Goal: Task Accomplishment & Management: Complete application form

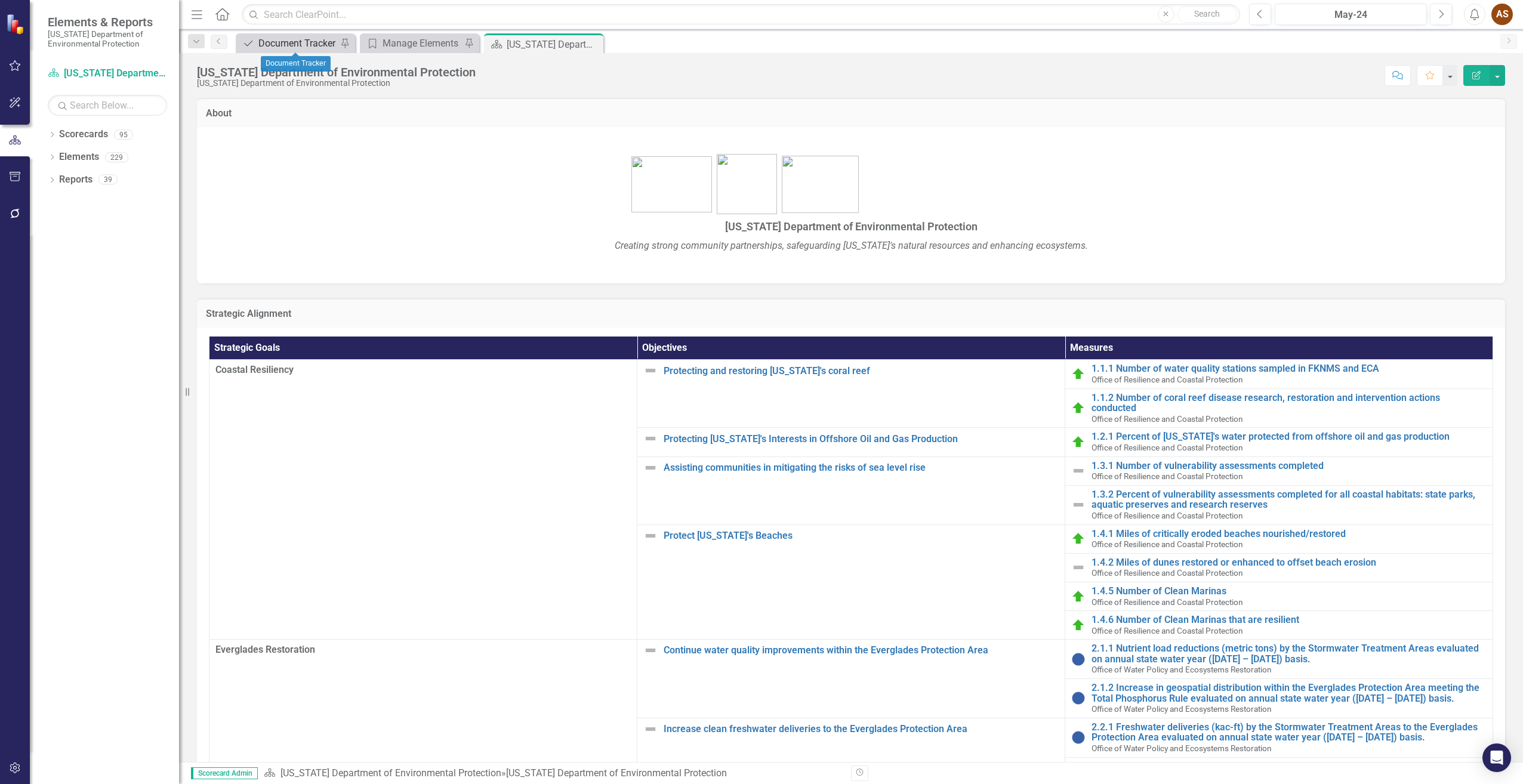
click at [295, 40] on div "Document Tracker" at bounding box center [297, 43] width 79 height 15
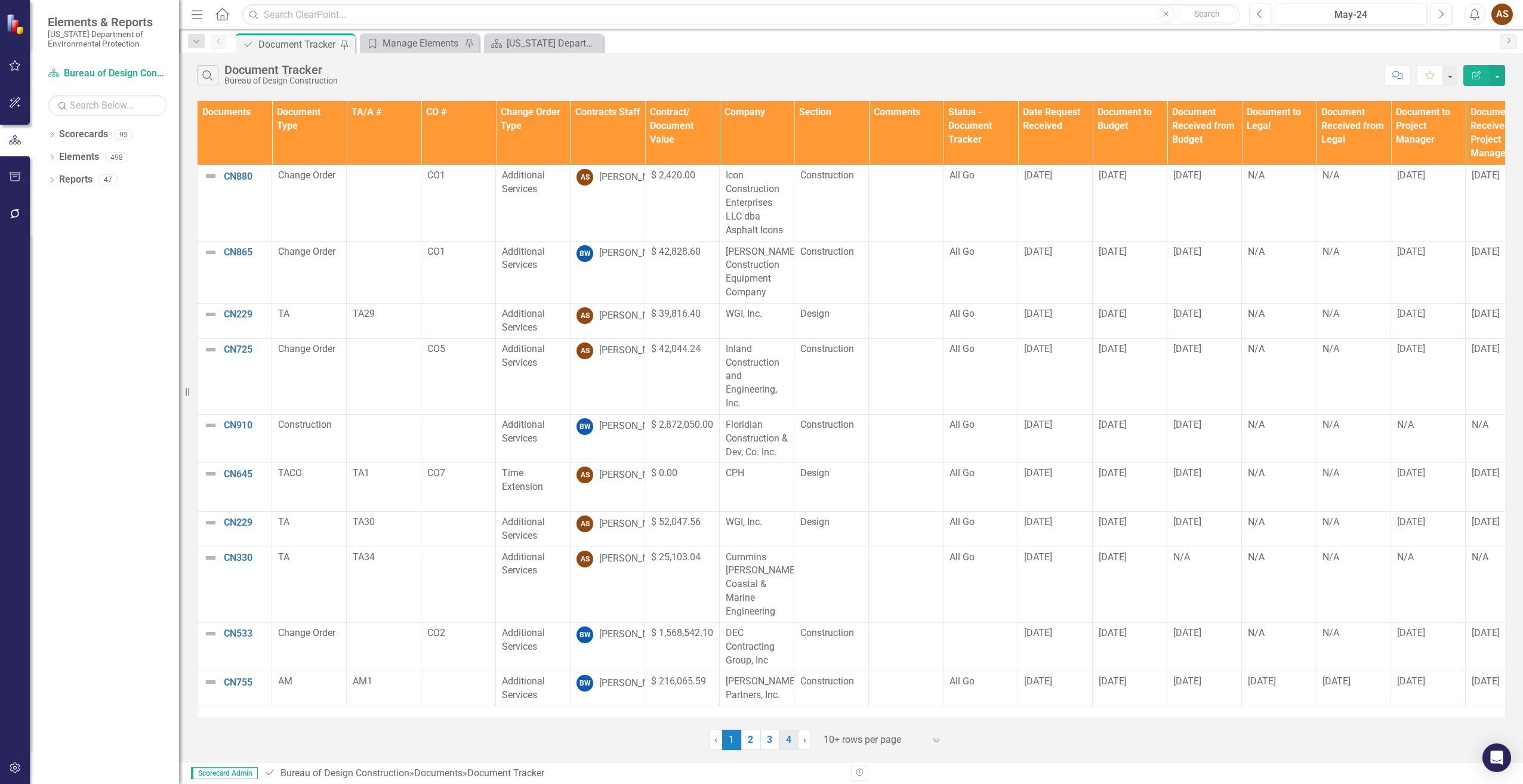
click at [790, 746] on link "4" at bounding box center [789, 739] width 19 height 21
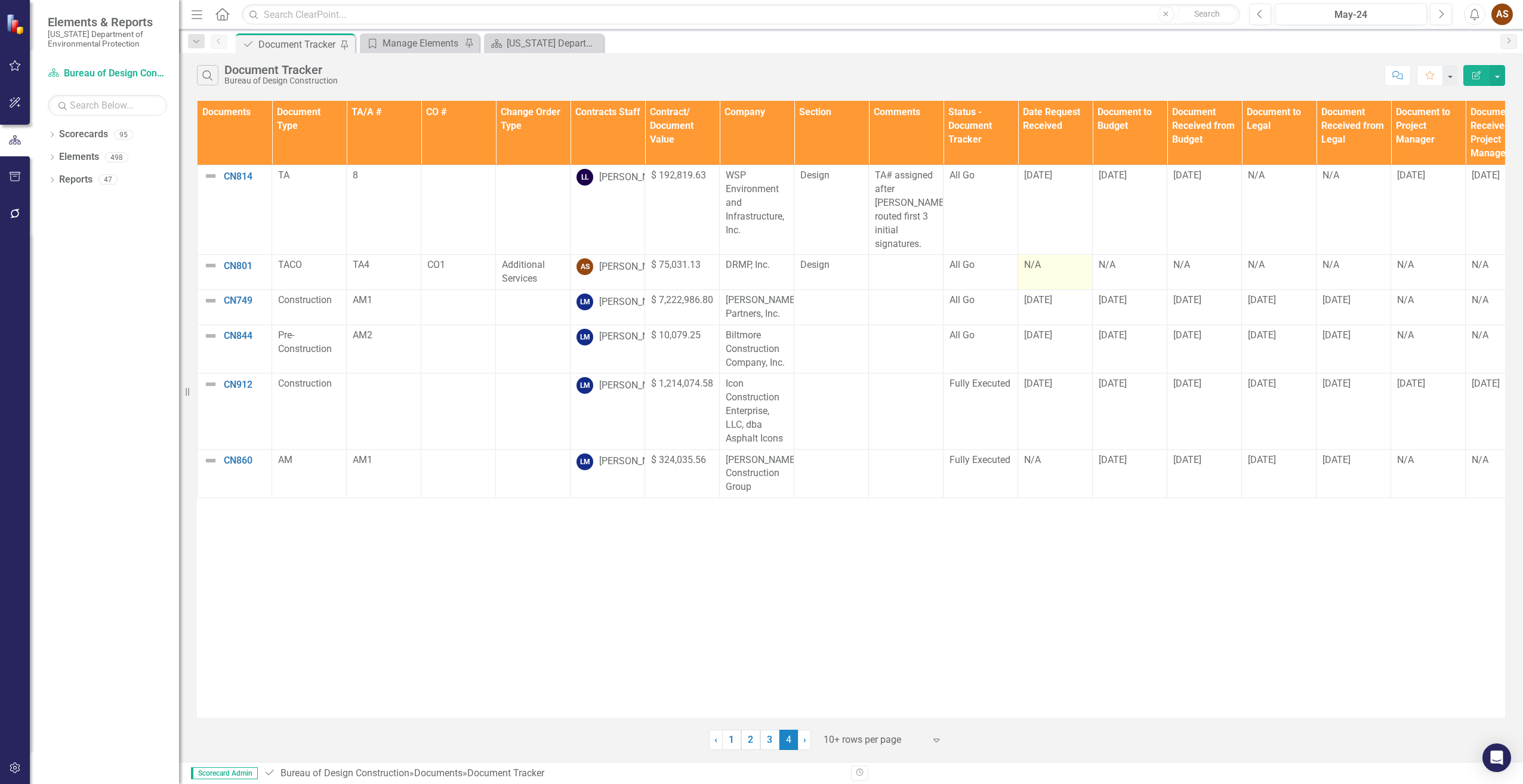
click at [1040, 264] on td "N/A" at bounding box center [1055, 272] width 75 height 35
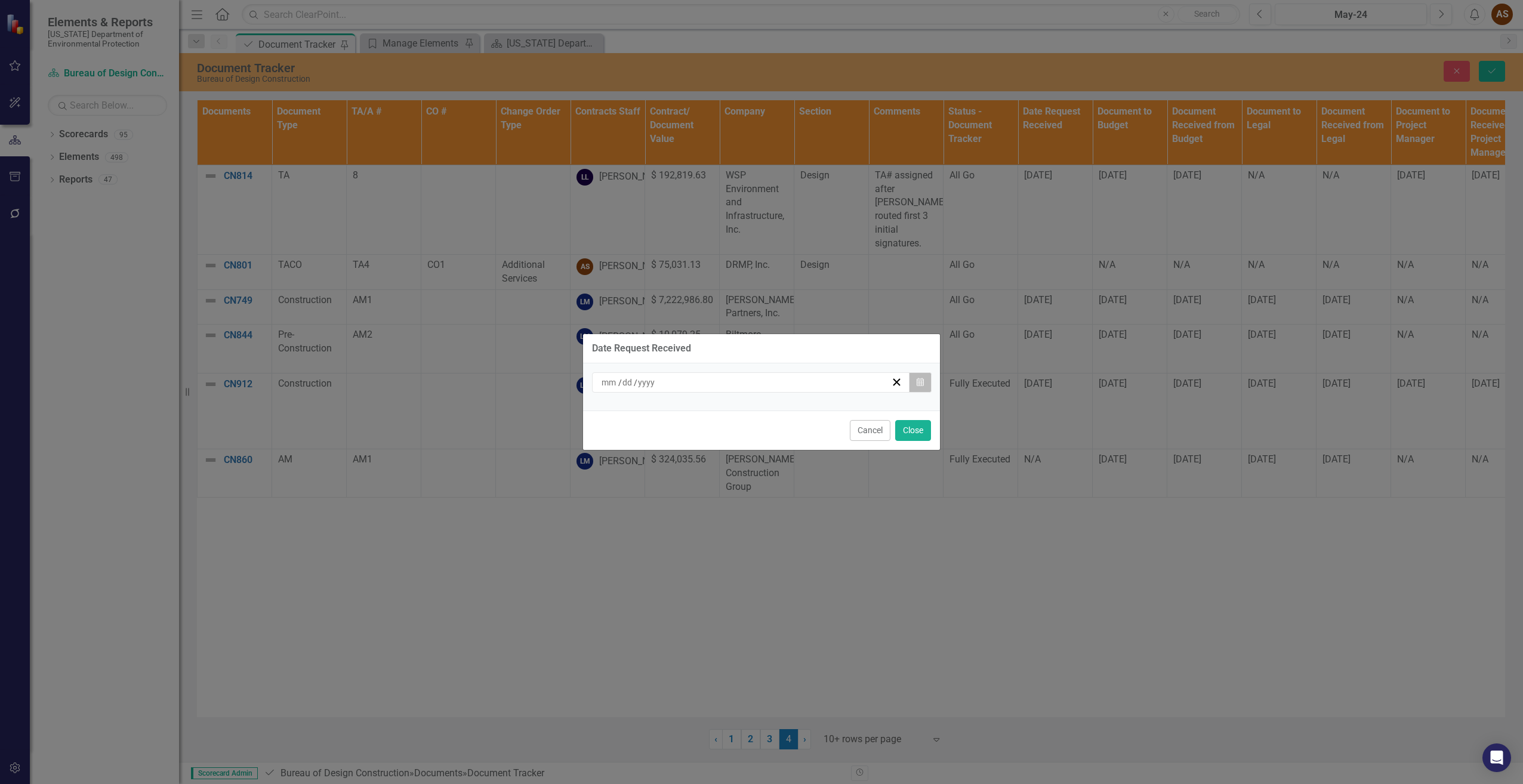
click at [918, 381] on icon "Calendar" at bounding box center [920, 382] width 7 height 8
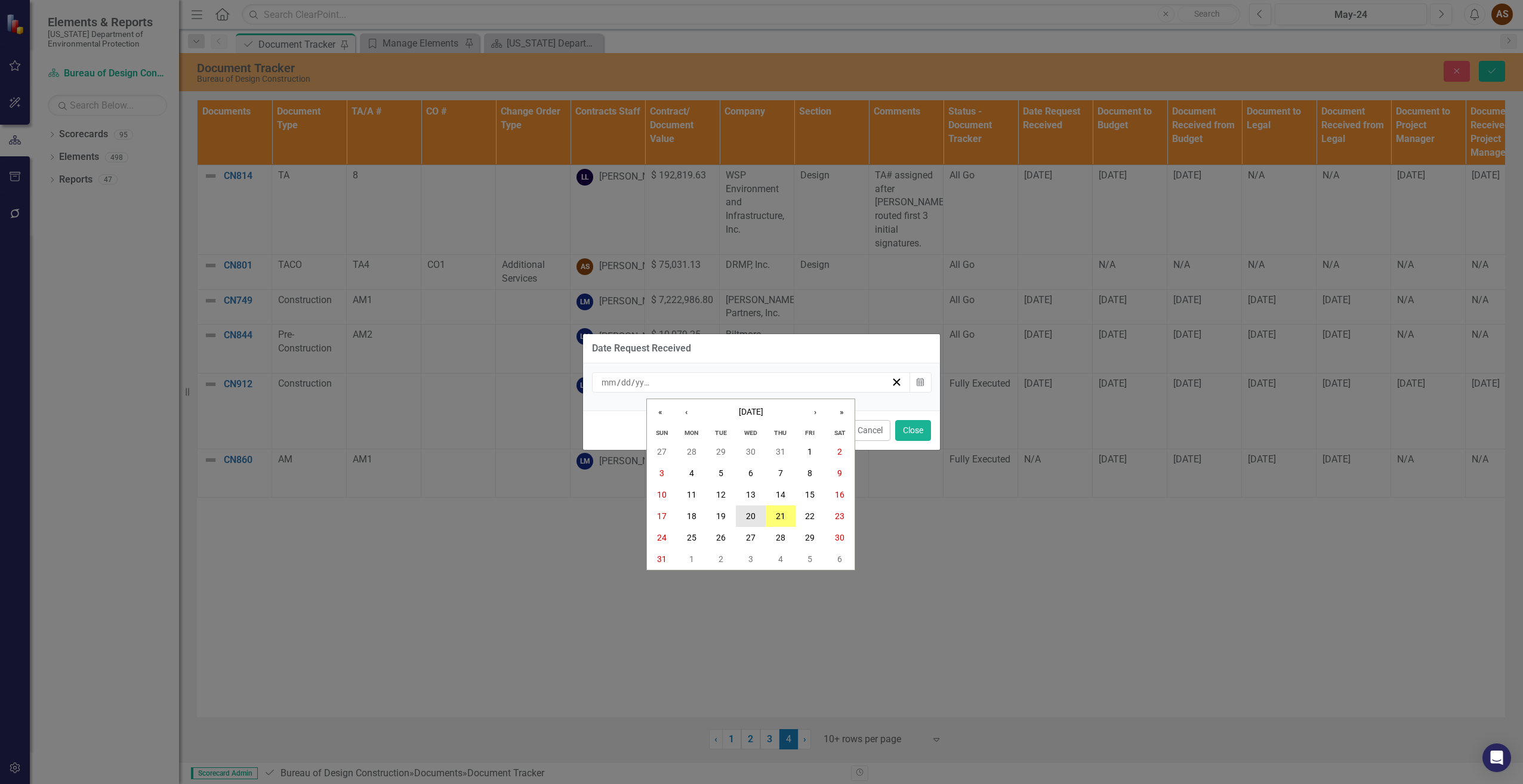
click at [745, 516] on button "20" at bounding box center [751, 516] width 30 height 21
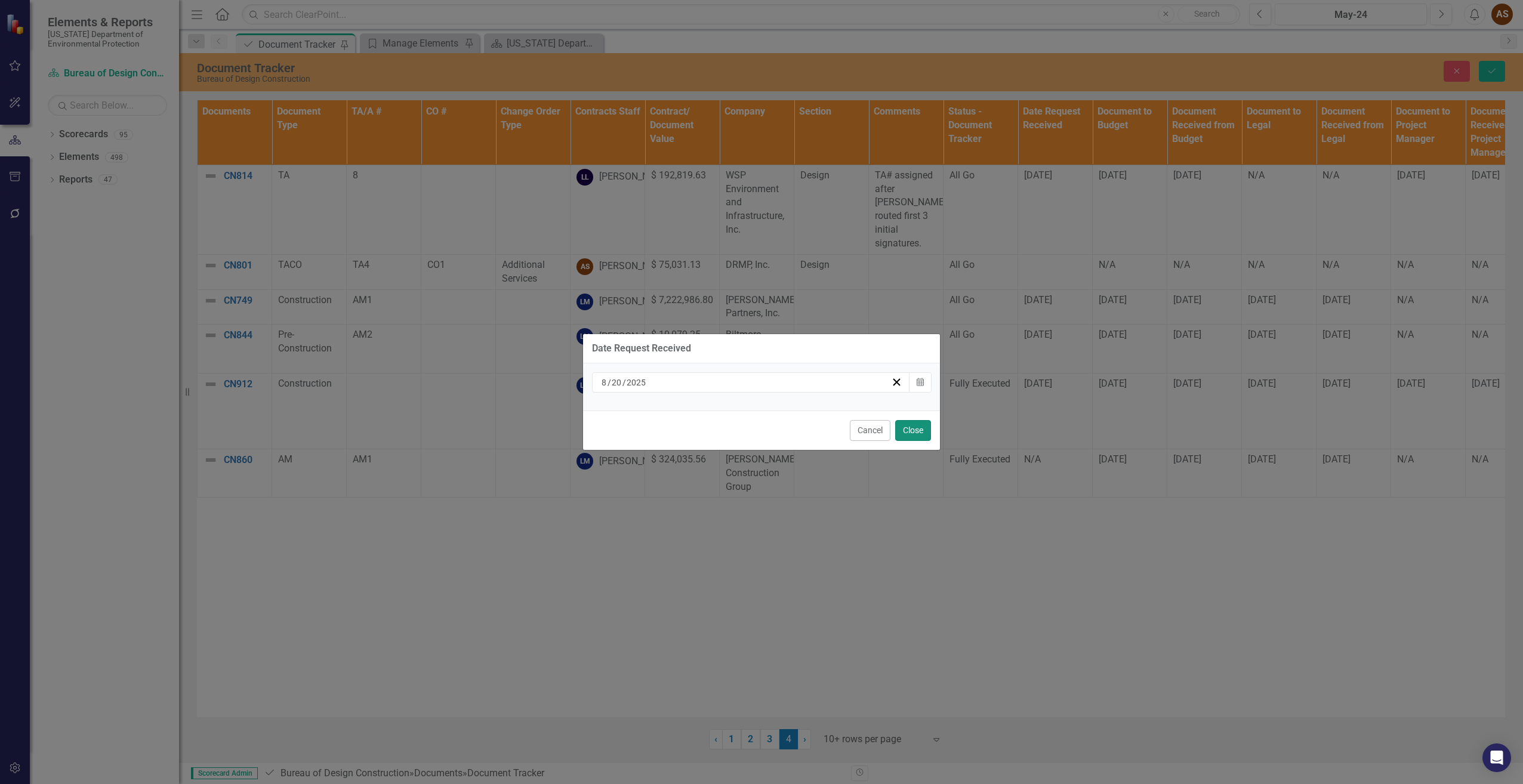
click at [906, 430] on button "Close" at bounding box center [913, 430] width 36 height 21
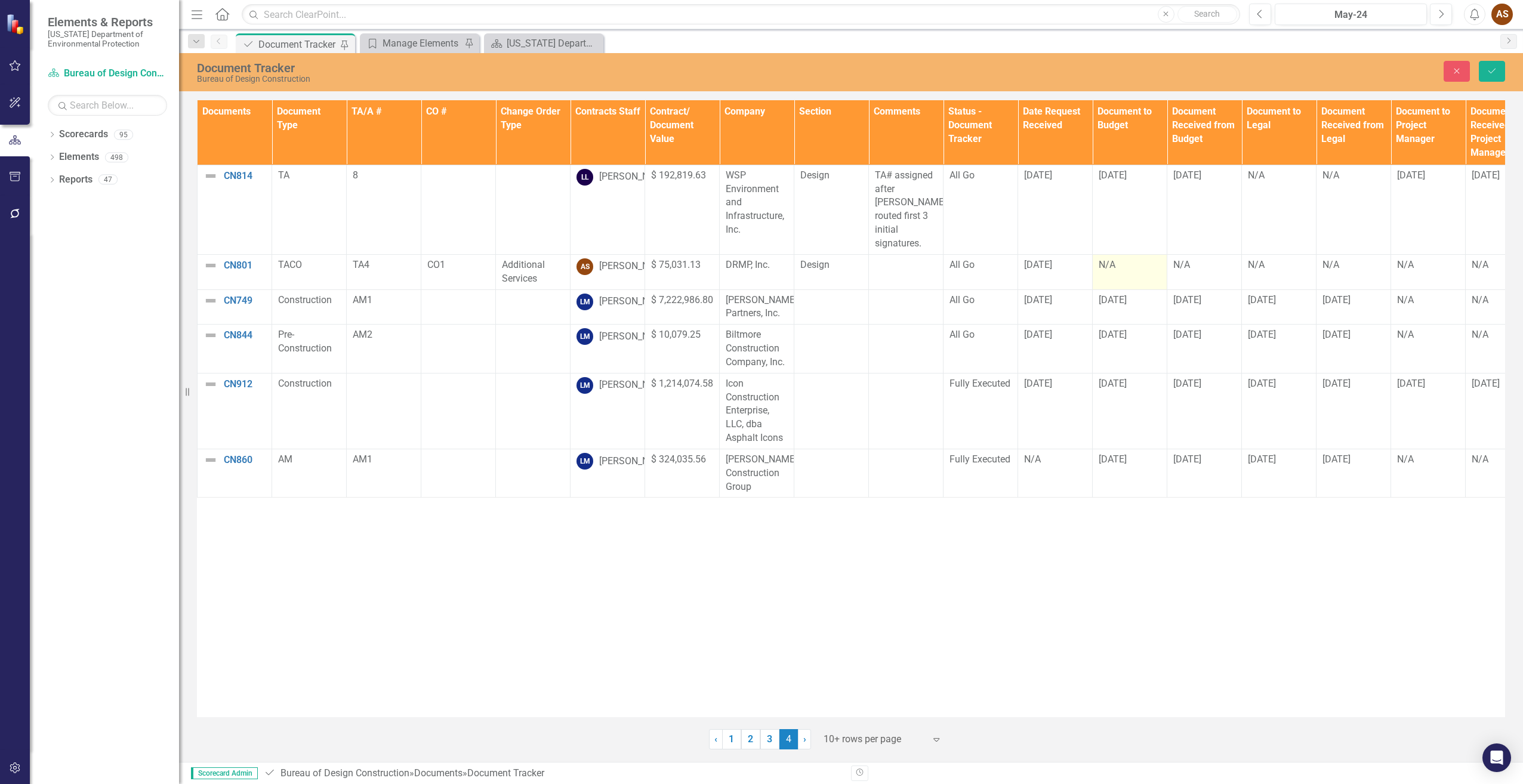
click at [1121, 258] on div "N/A" at bounding box center [1130, 265] width 62 height 14
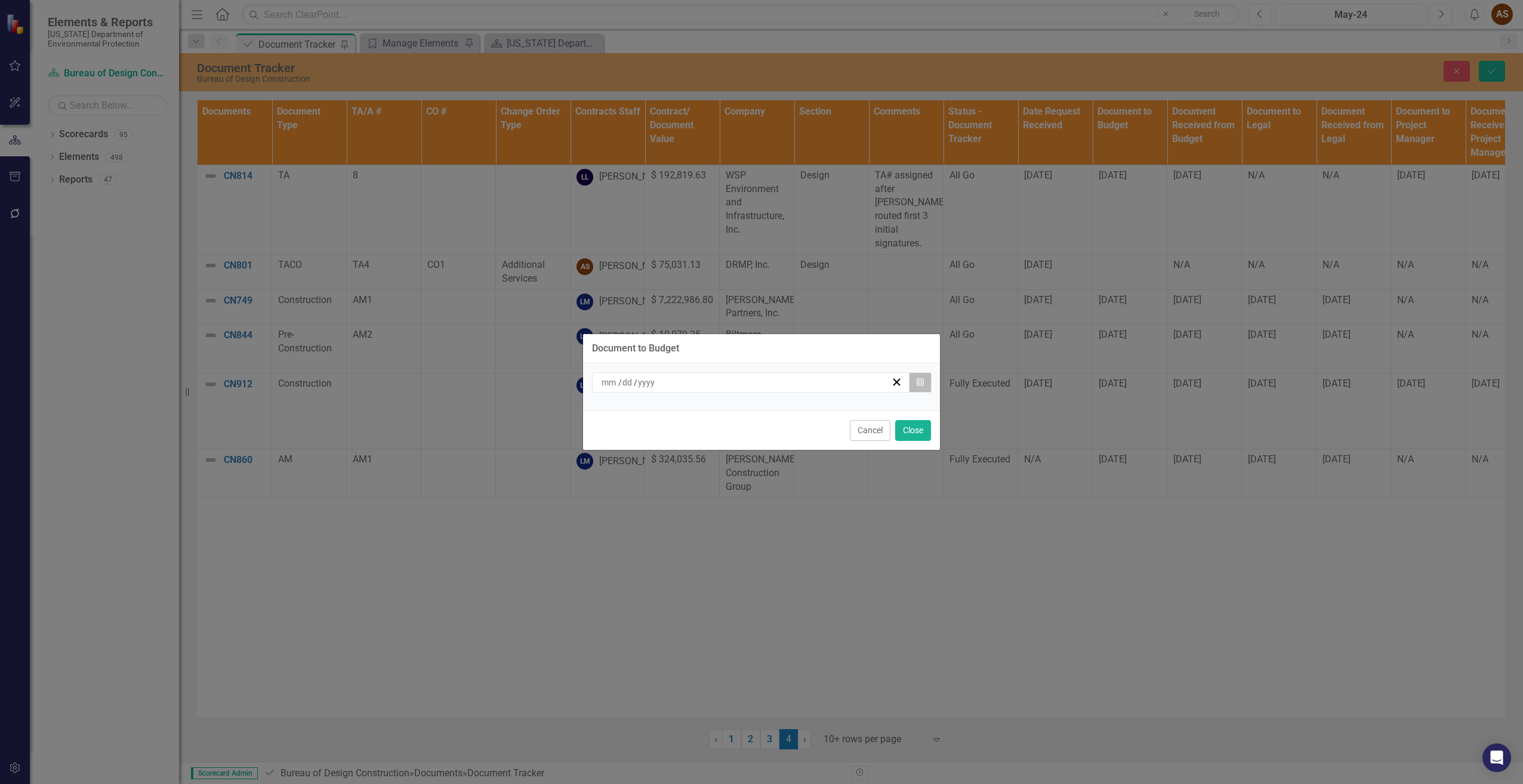
click at [917, 381] on icon "Calendar" at bounding box center [920, 382] width 7 height 8
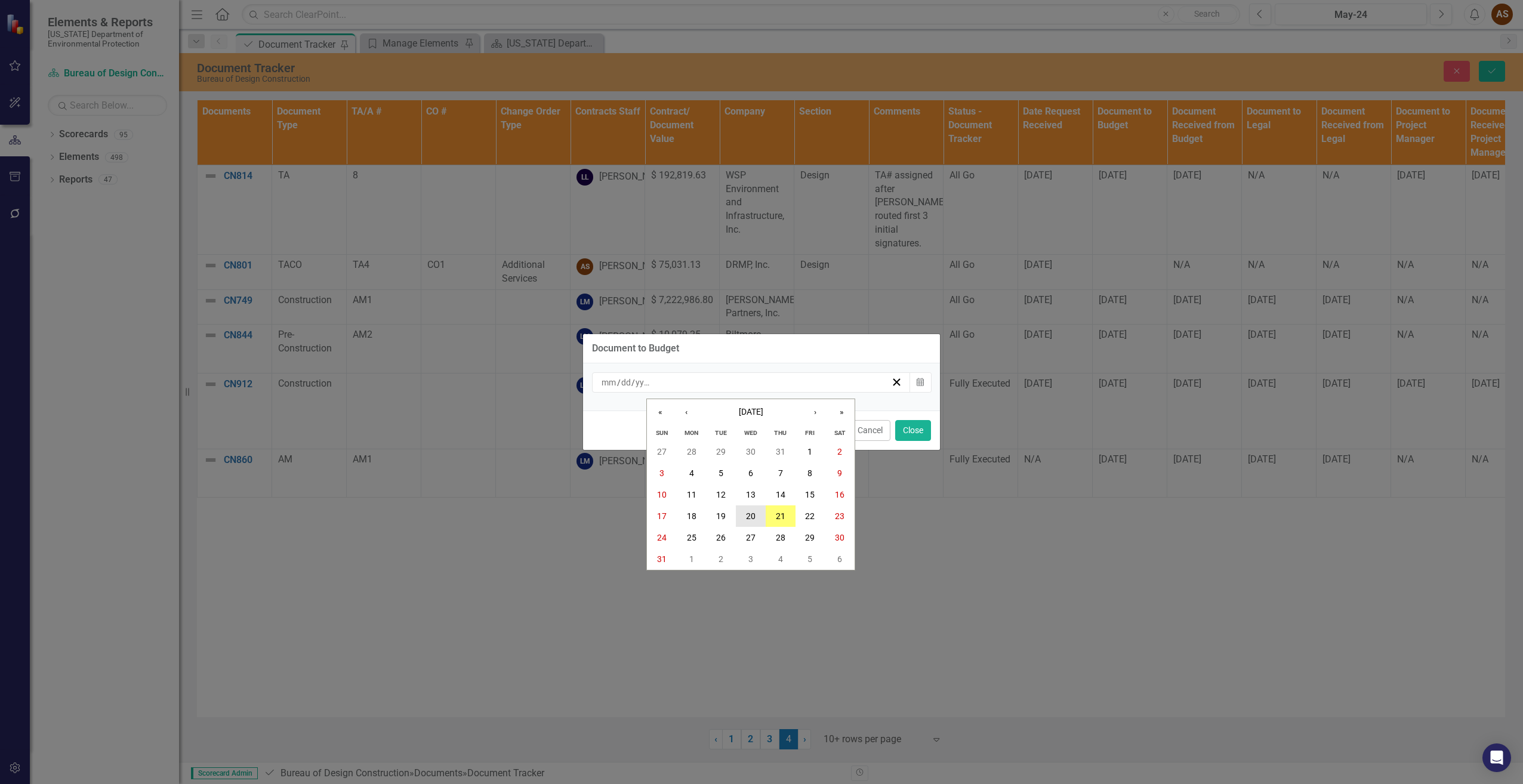
click at [758, 517] on button "20" at bounding box center [751, 516] width 30 height 21
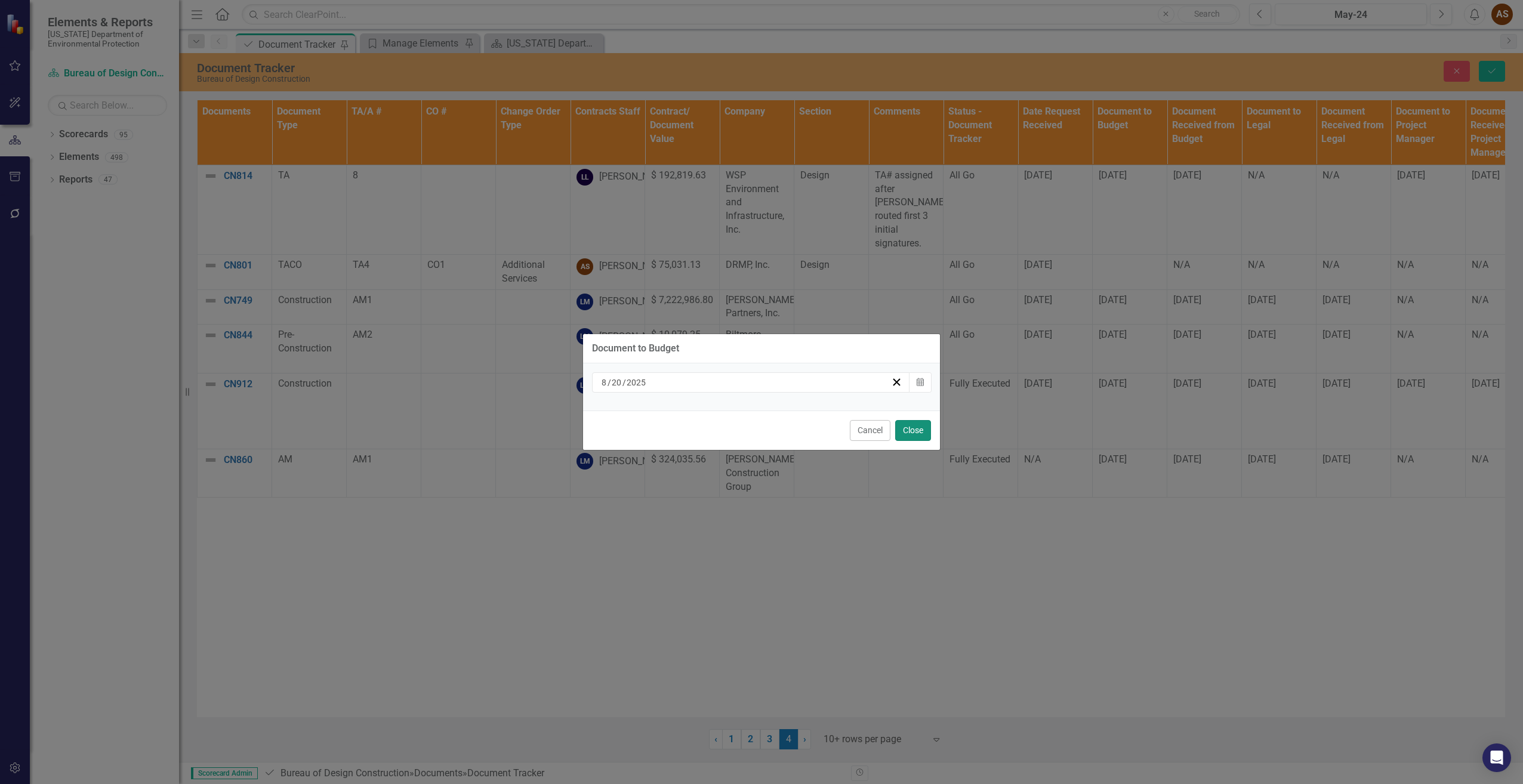
click at [908, 431] on button "Close" at bounding box center [913, 430] width 36 height 21
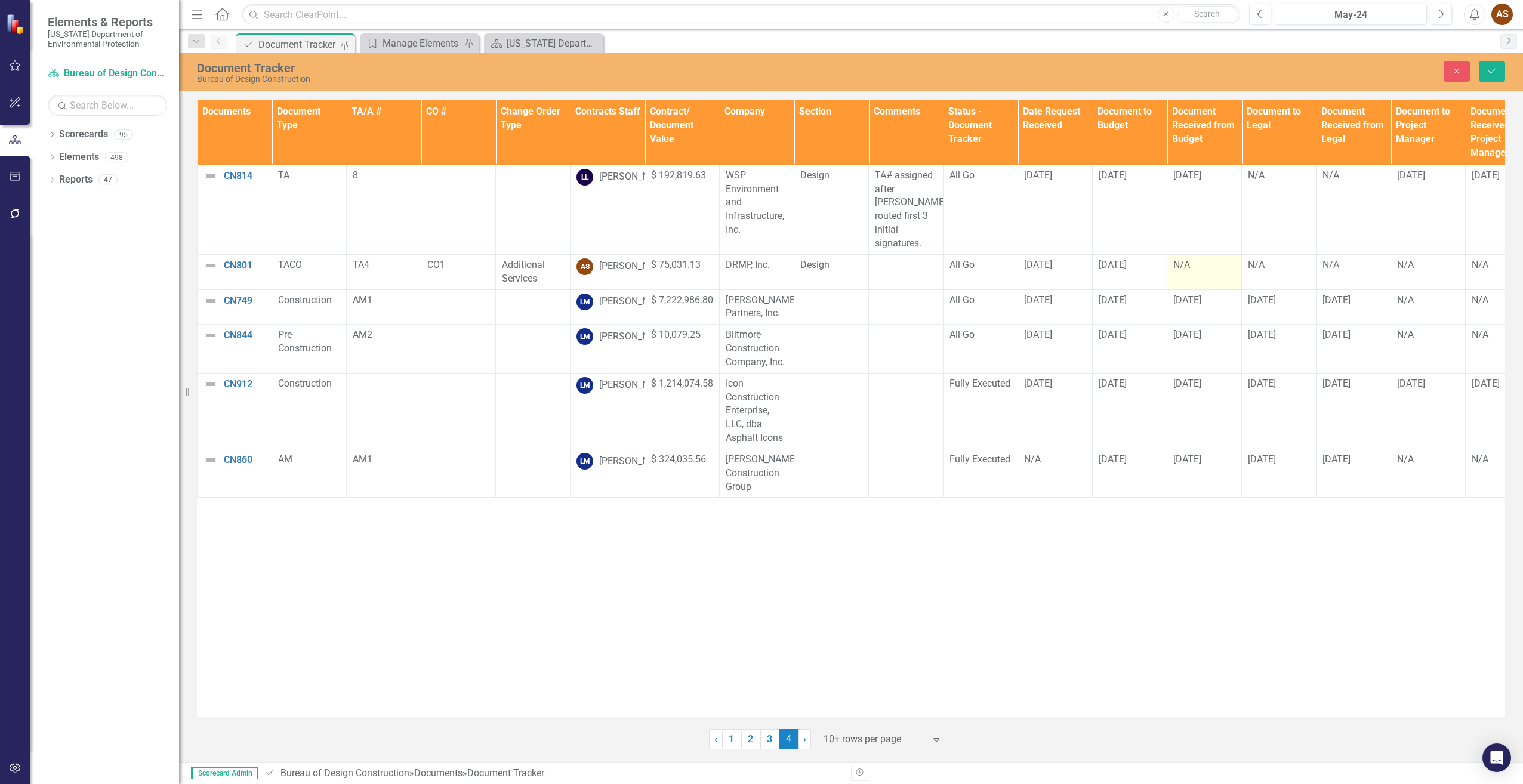
click at [1185, 258] on div "N/A" at bounding box center [1204, 265] width 62 height 14
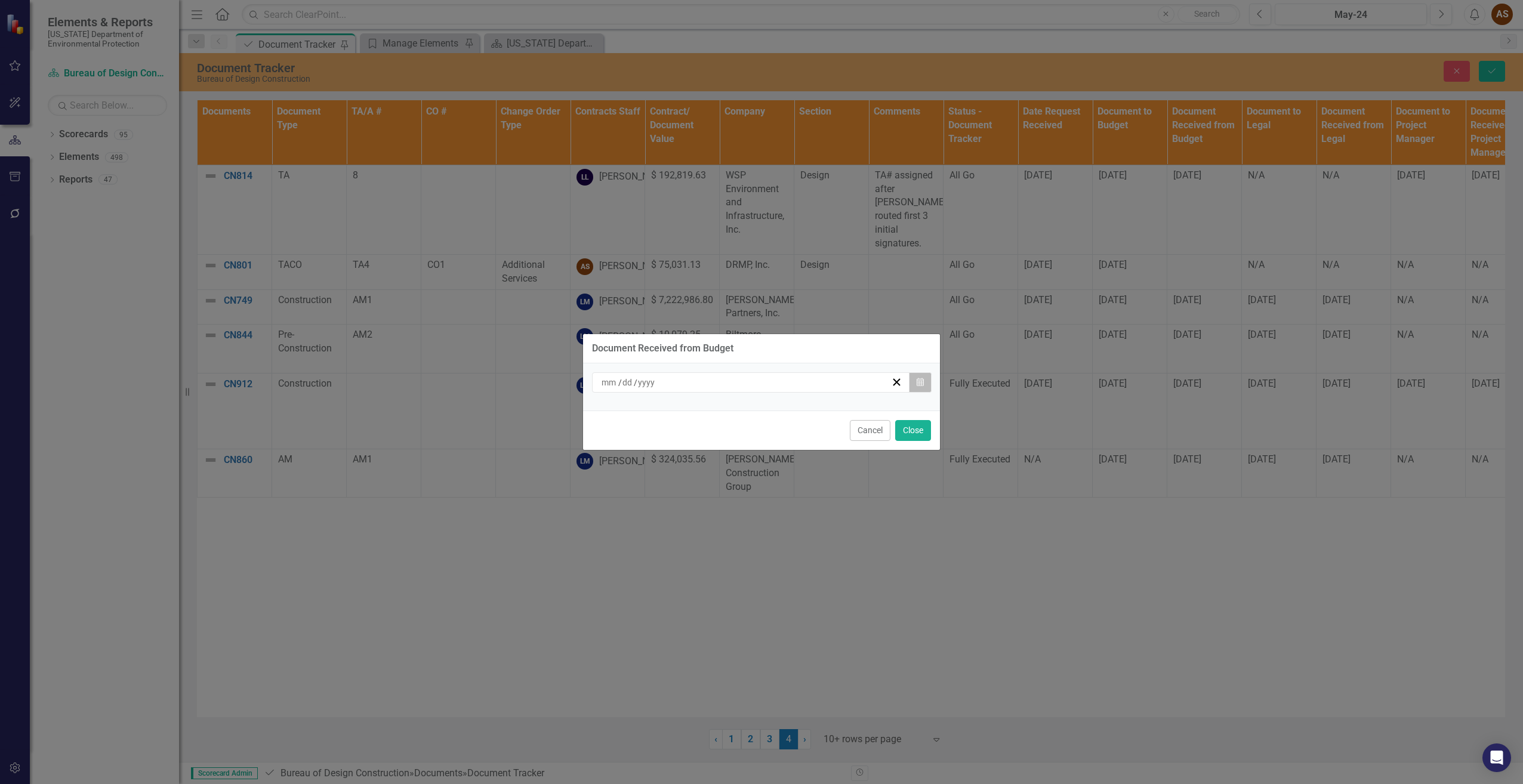
click at [926, 384] on button "Calendar" at bounding box center [920, 383] width 23 height 21
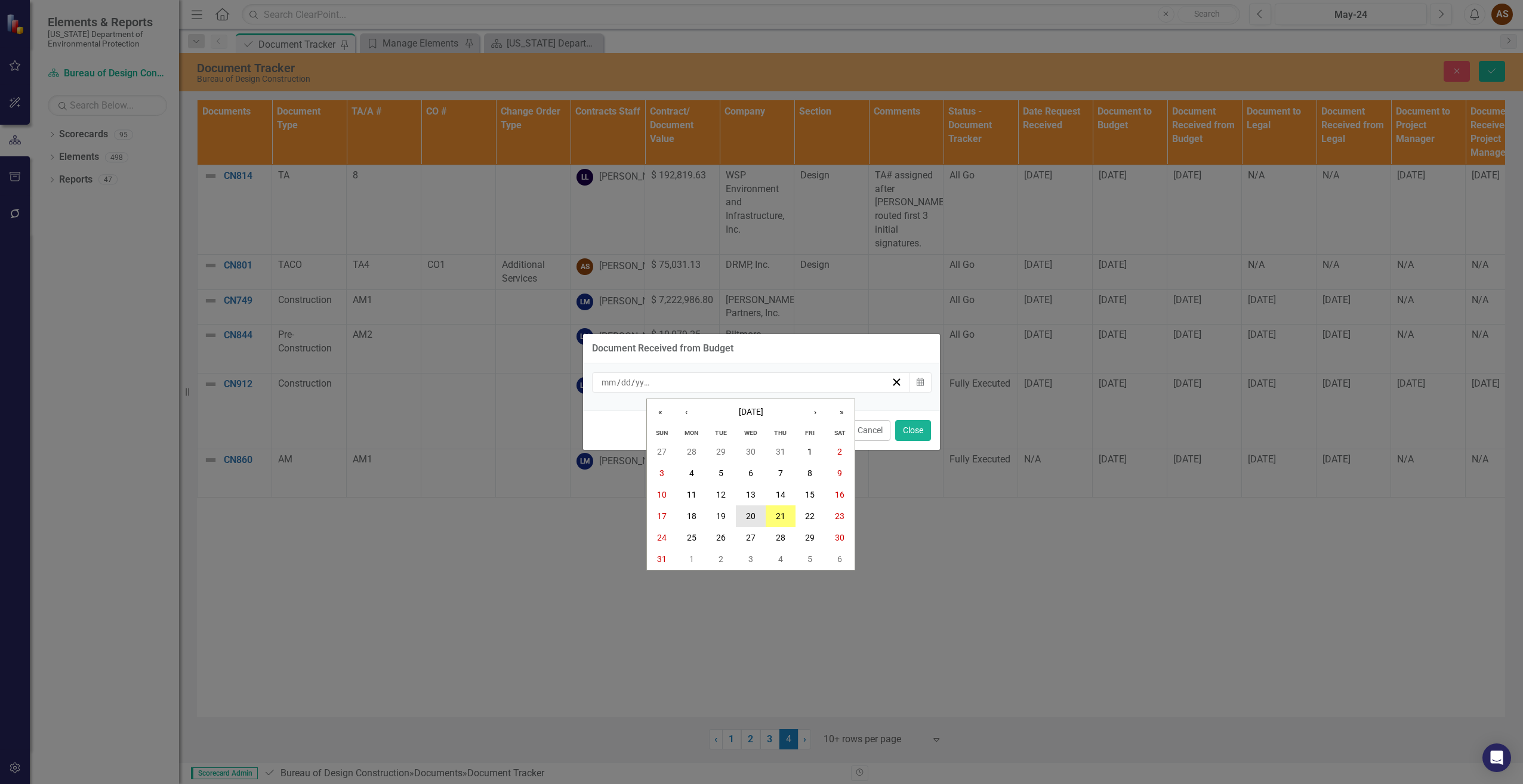
click at [754, 512] on abbr "20" at bounding box center [751, 516] width 10 height 10
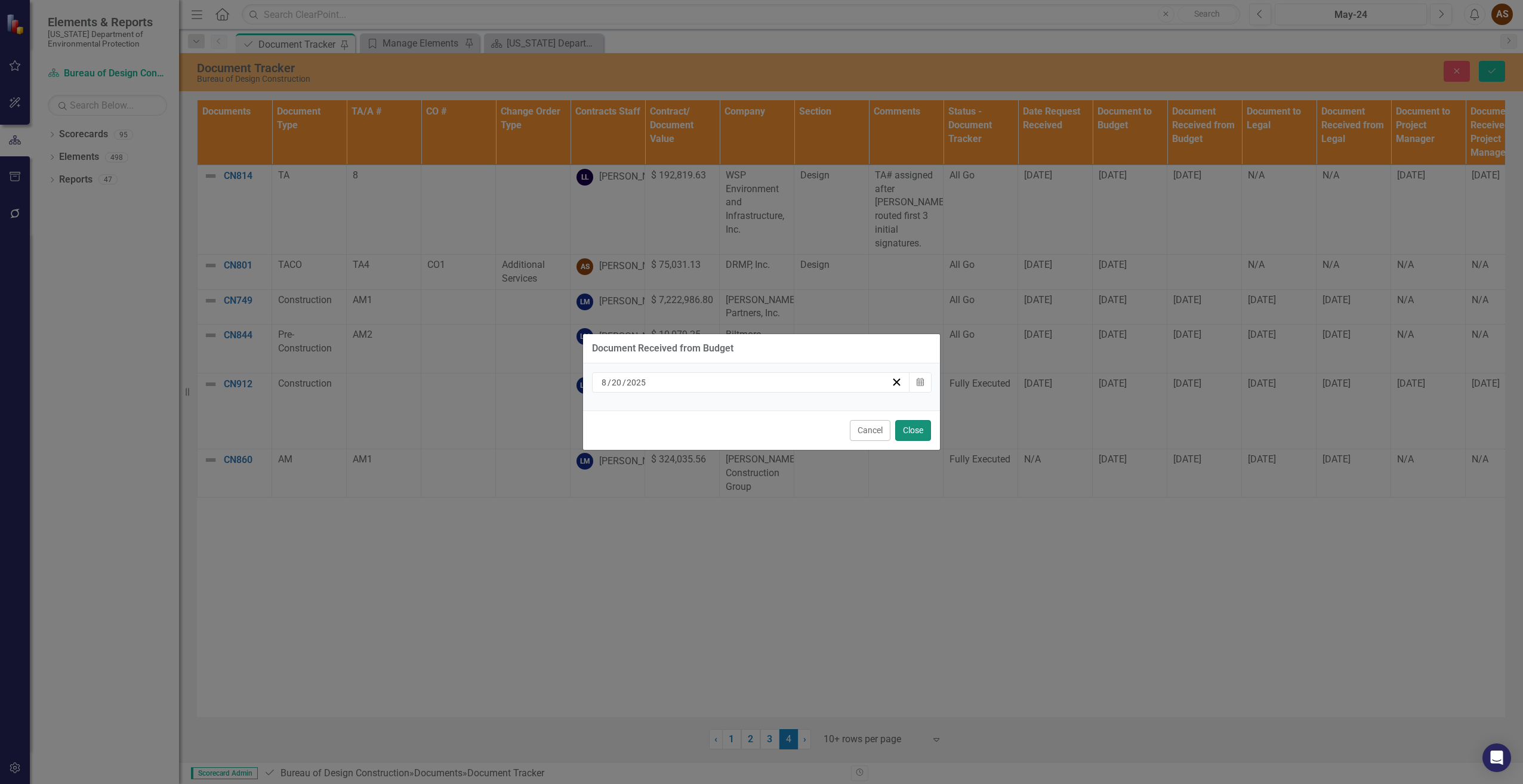
click at [915, 430] on button "Close" at bounding box center [913, 430] width 36 height 21
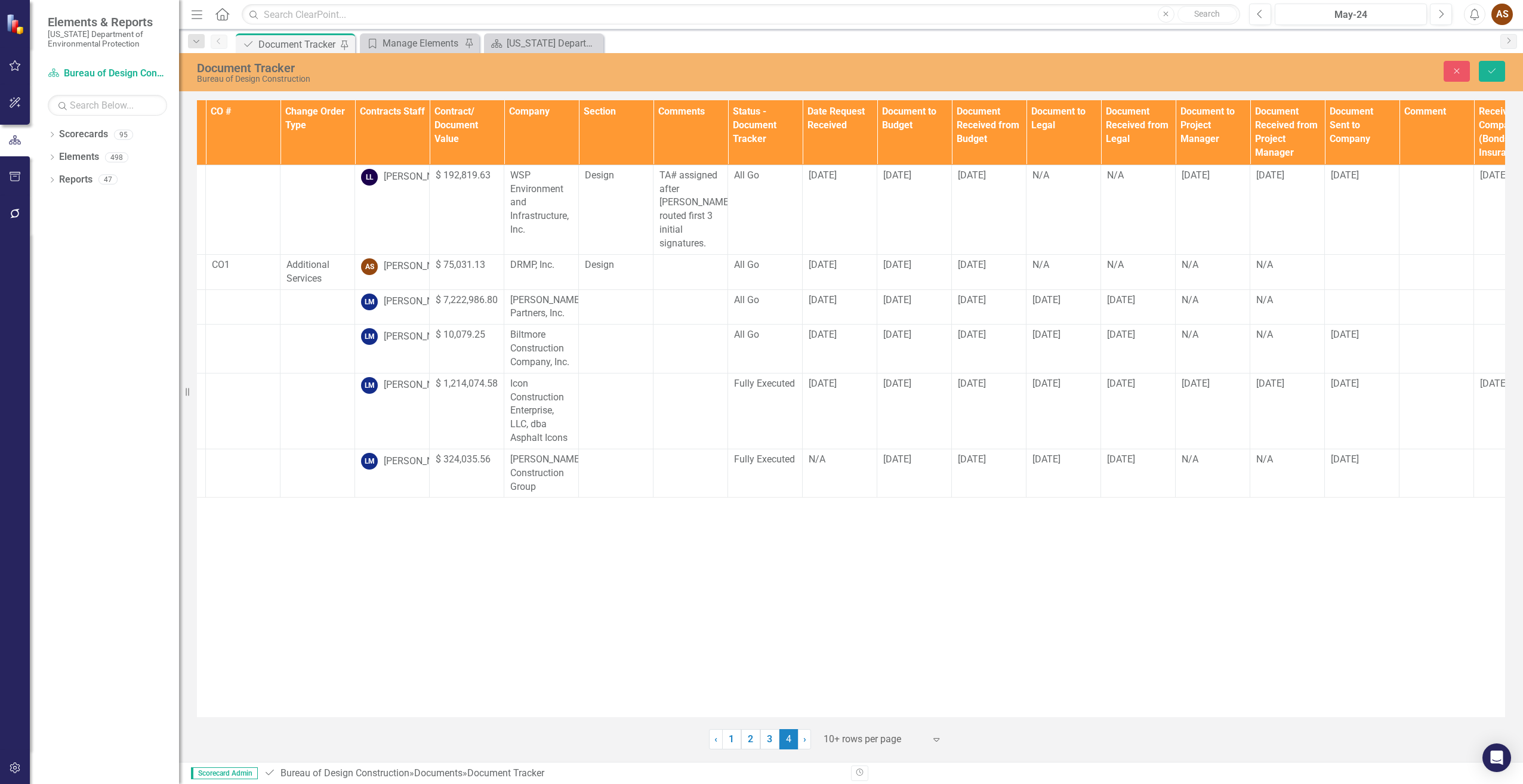
scroll to position [0, 216]
click at [1198, 258] on div "N/A" at bounding box center [1212, 265] width 62 height 14
click at [1198, 258] on div "N/A" at bounding box center [1212, 265] width 62 height 14
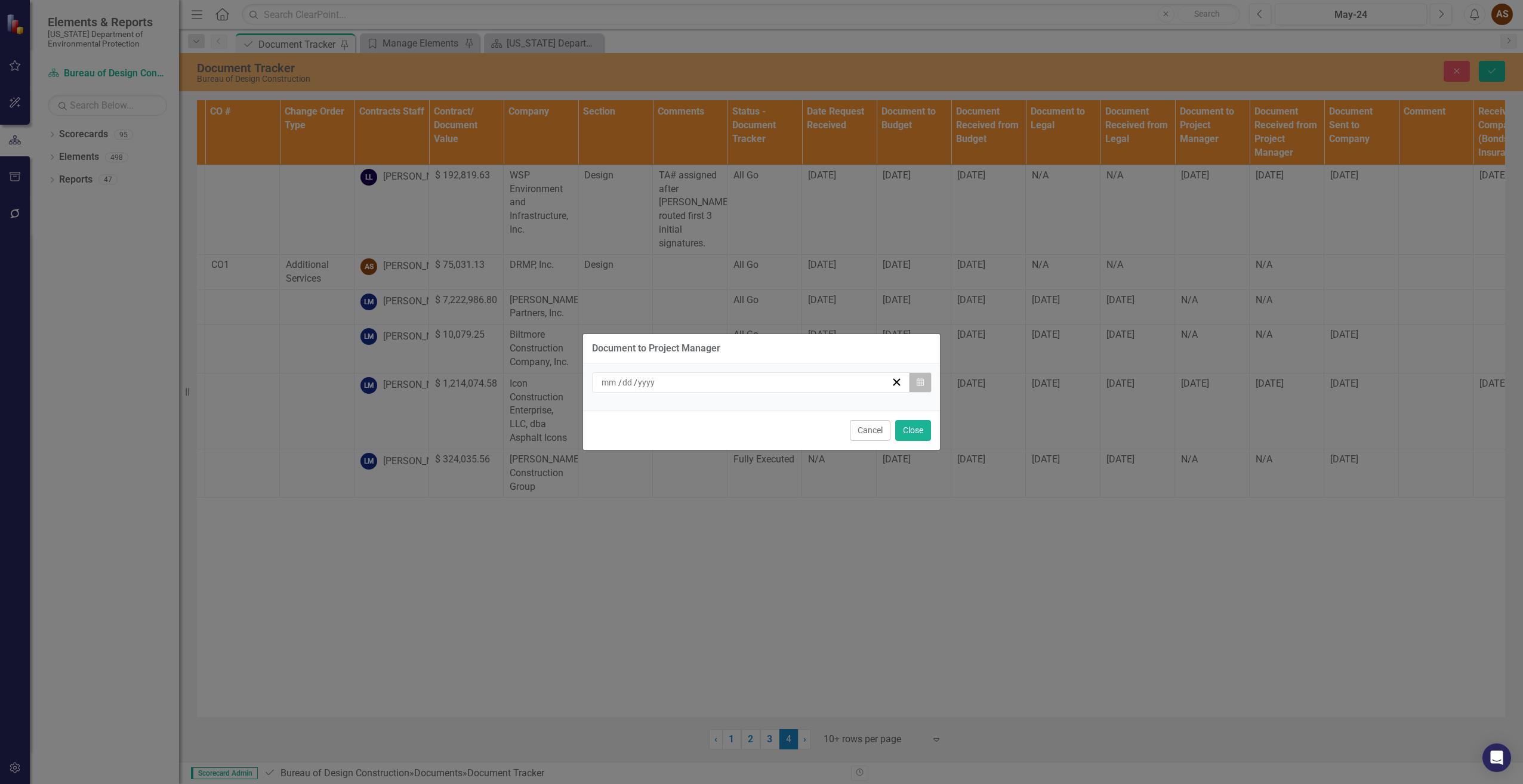
click at [919, 388] on button "Calendar" at bounding box center [920, 383] width 23 height 21
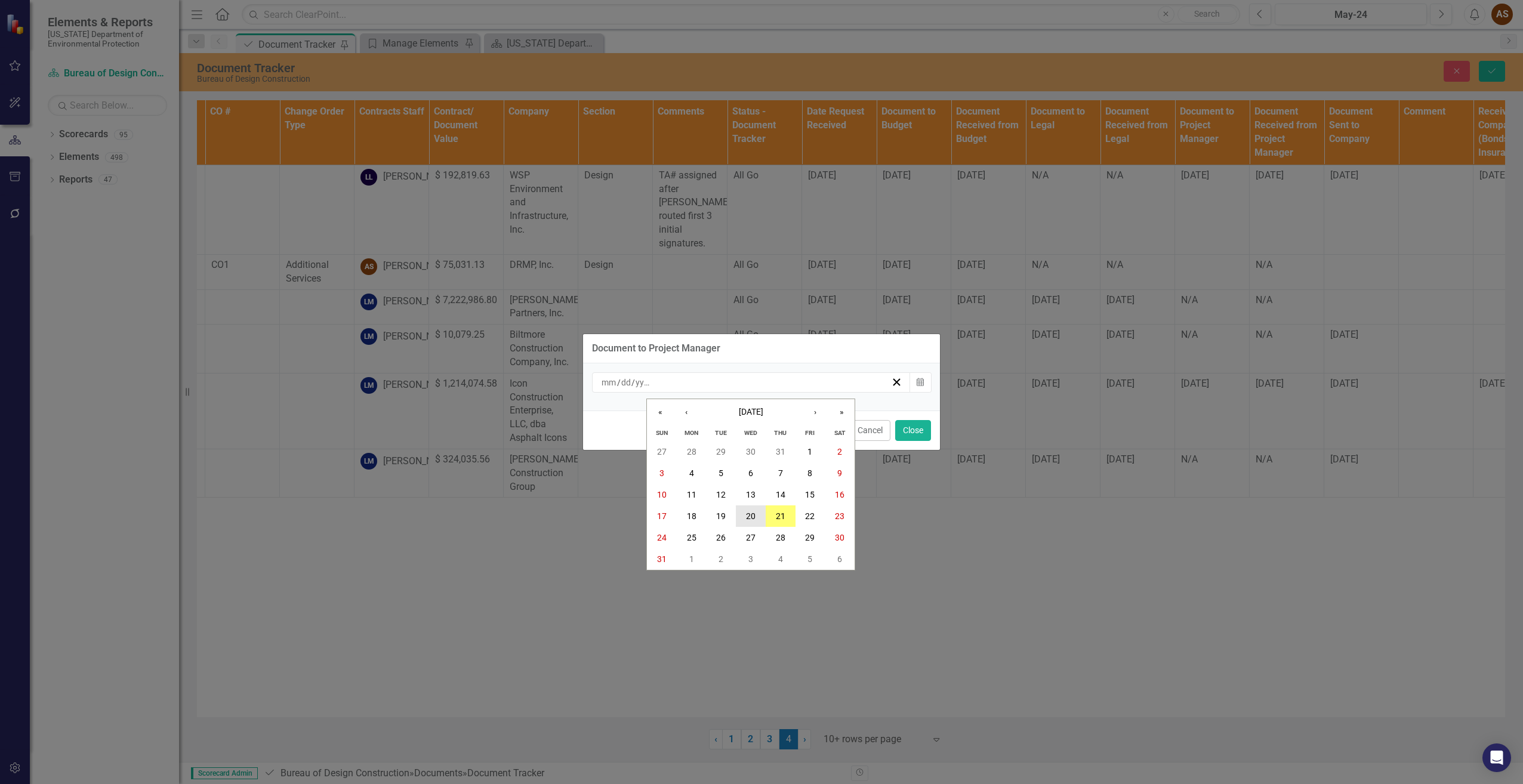
click at [756, 516] on button "20" at bounding box center [751, 516] width 30 height 21
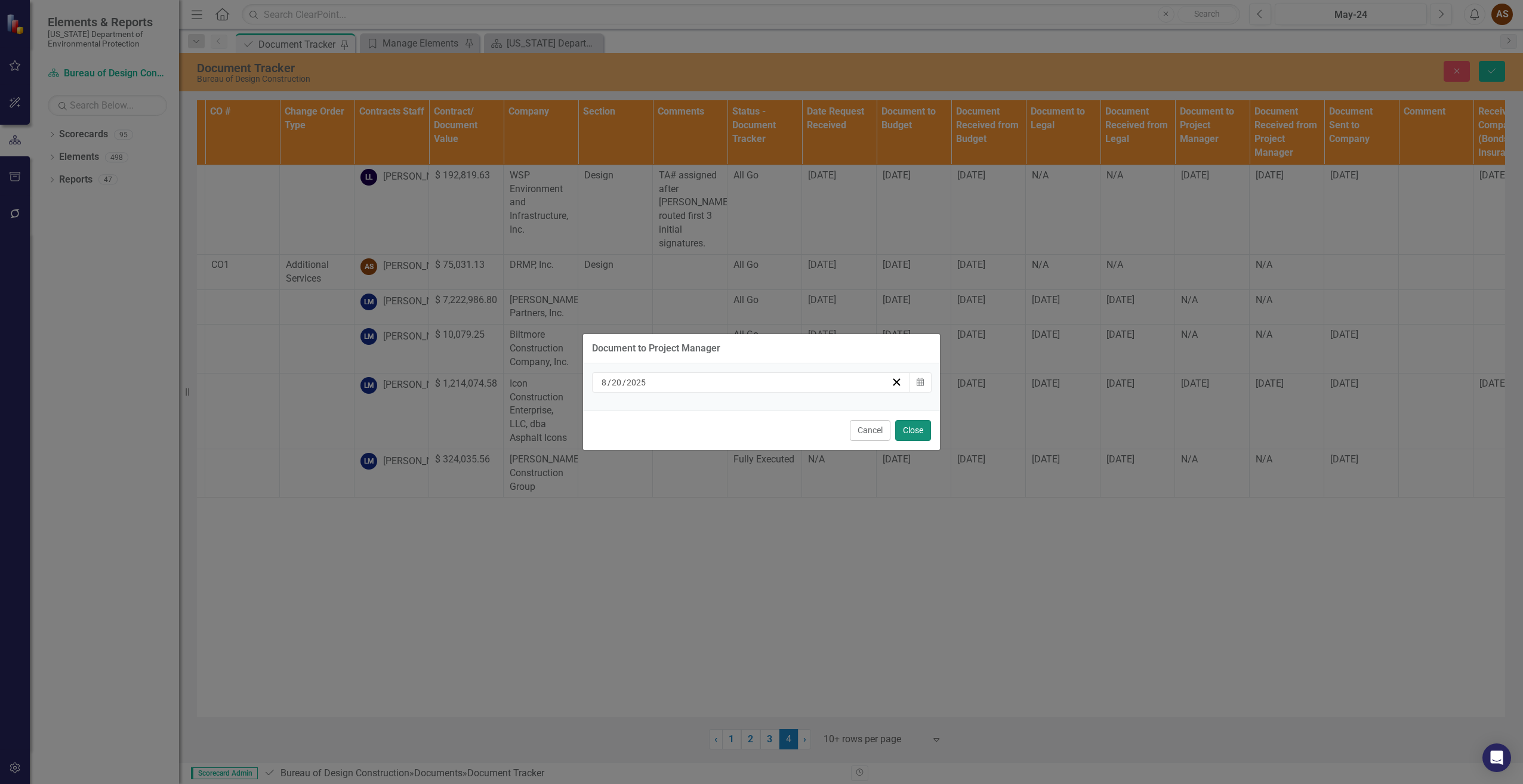
click at [907, 435] on button "Close" at bounding box center [913, 430] width 36 height 21
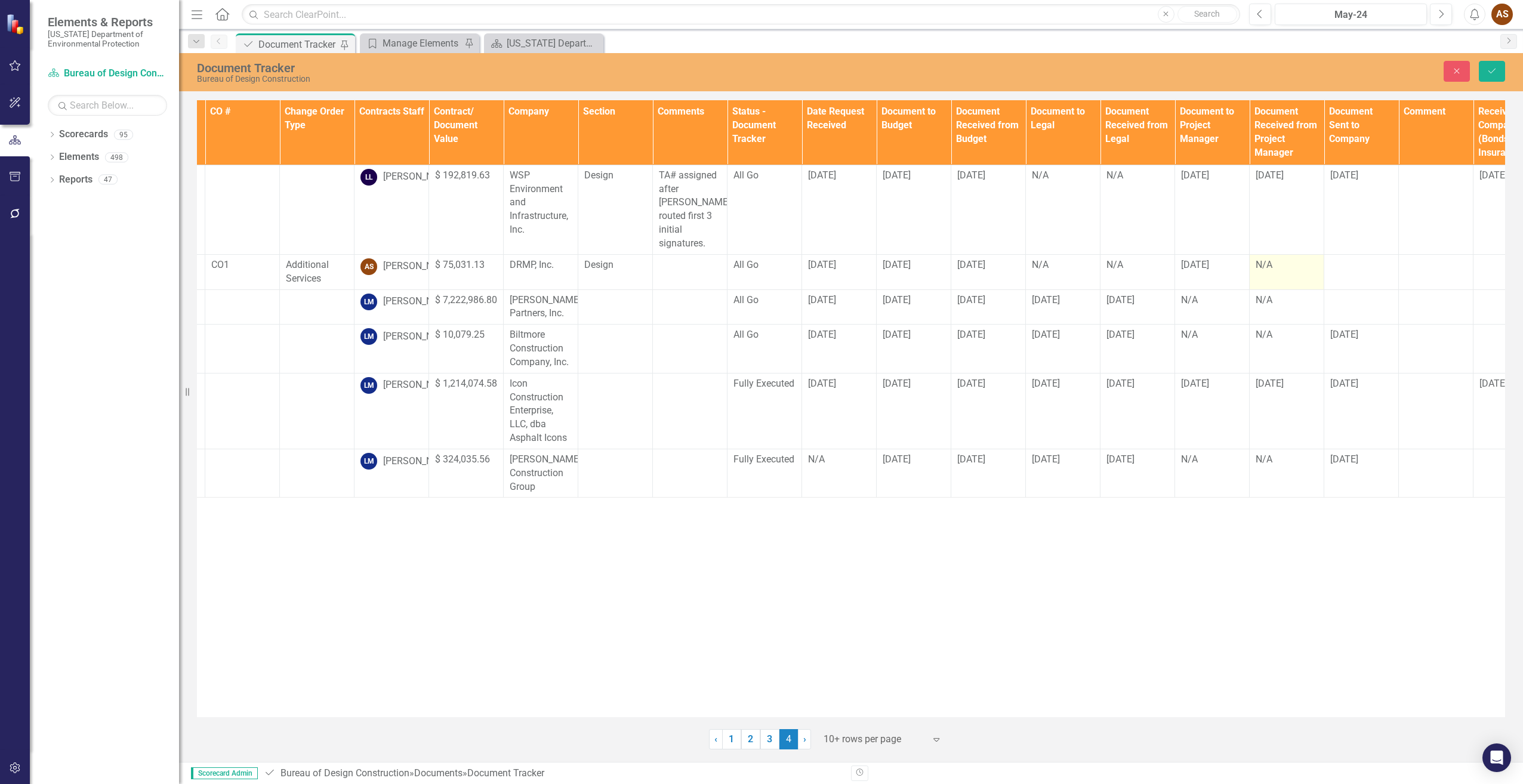
click at [1260, 259] on td "N/A" at bounding box center [1287, 271] width 75 height 35
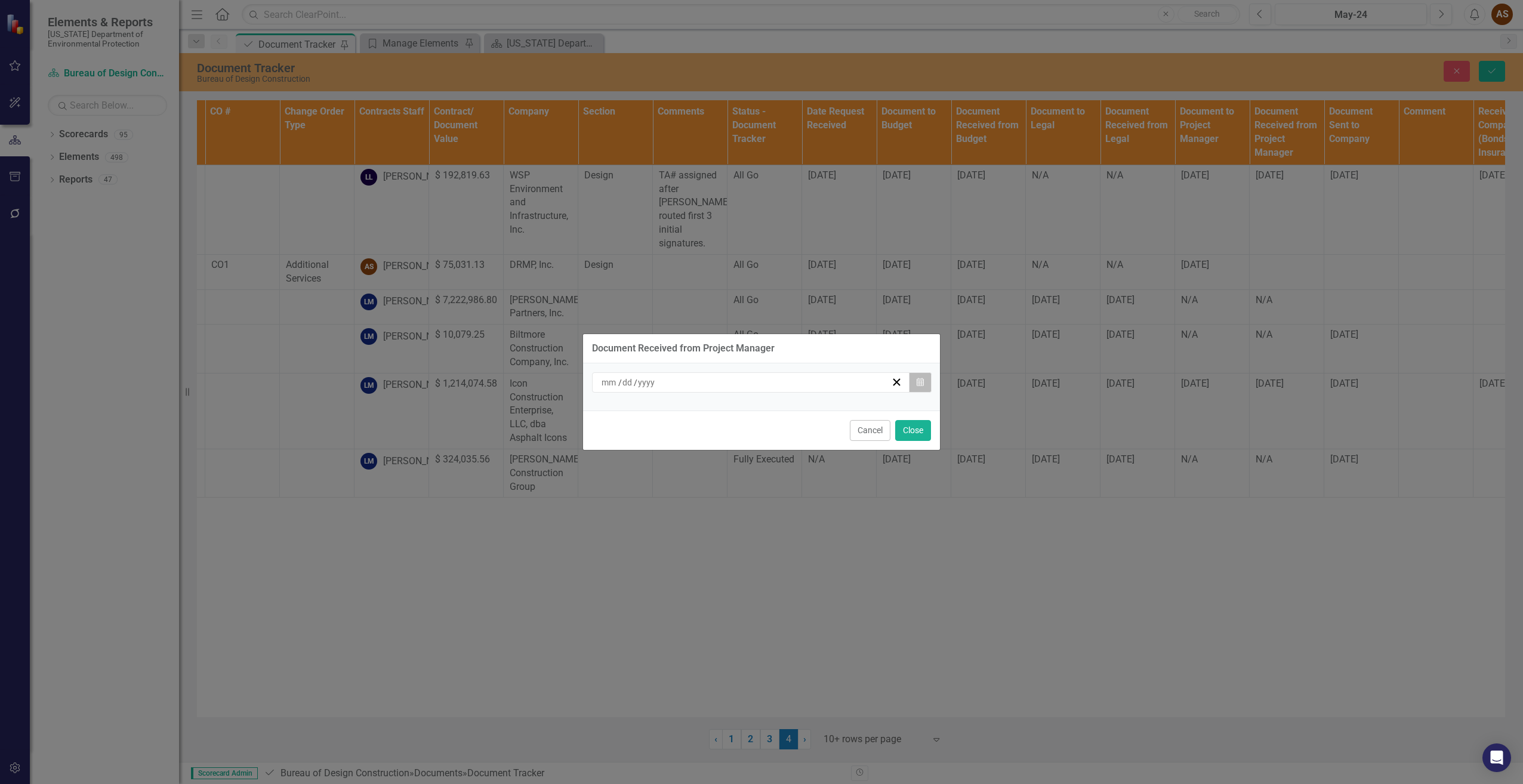
click at [924, 381] on button "Calendar" at bounding box center [920, 383] width 23 height 21
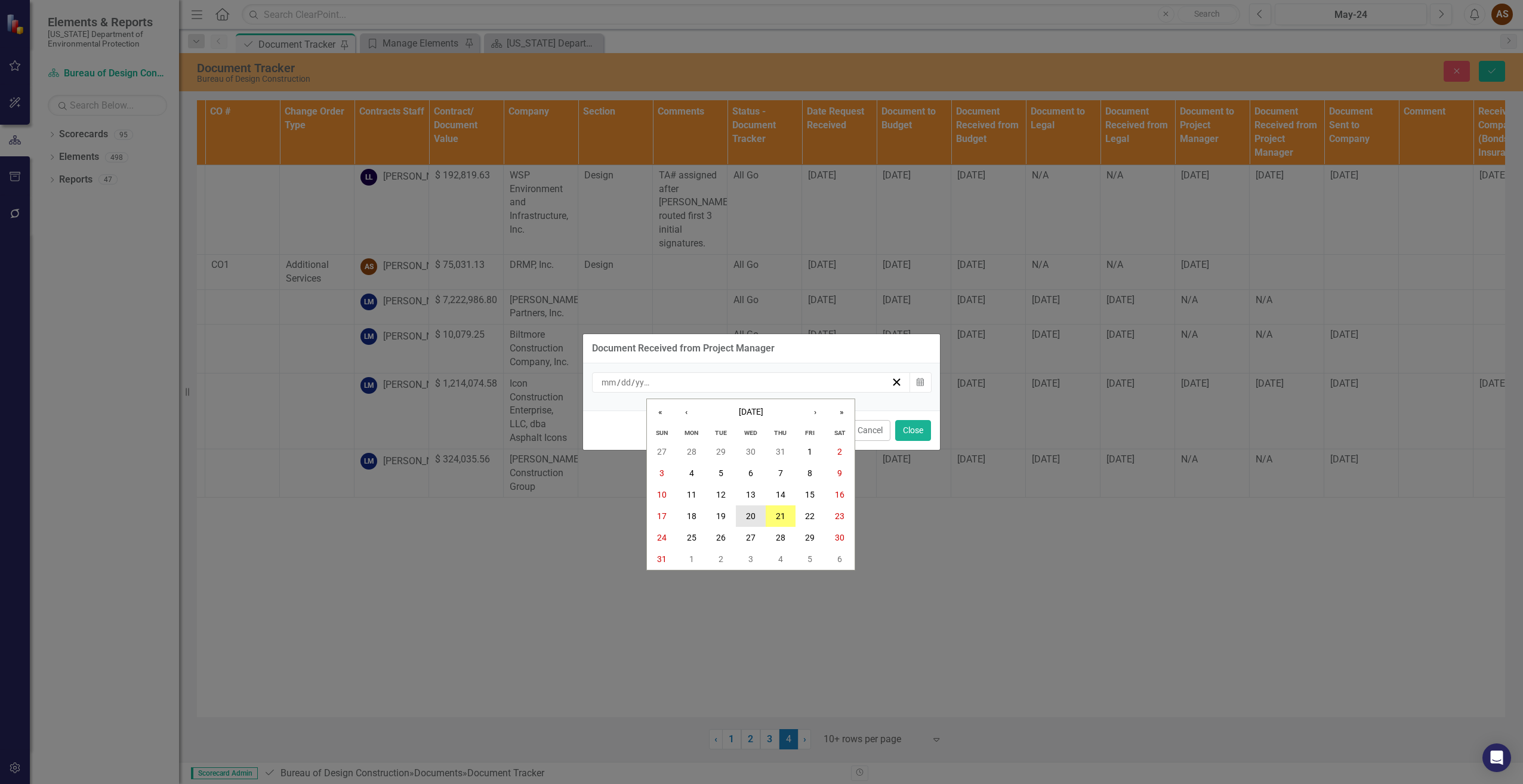
click at [757, 511] on button "20" at bounding box center [751, 516] width 30 height 21
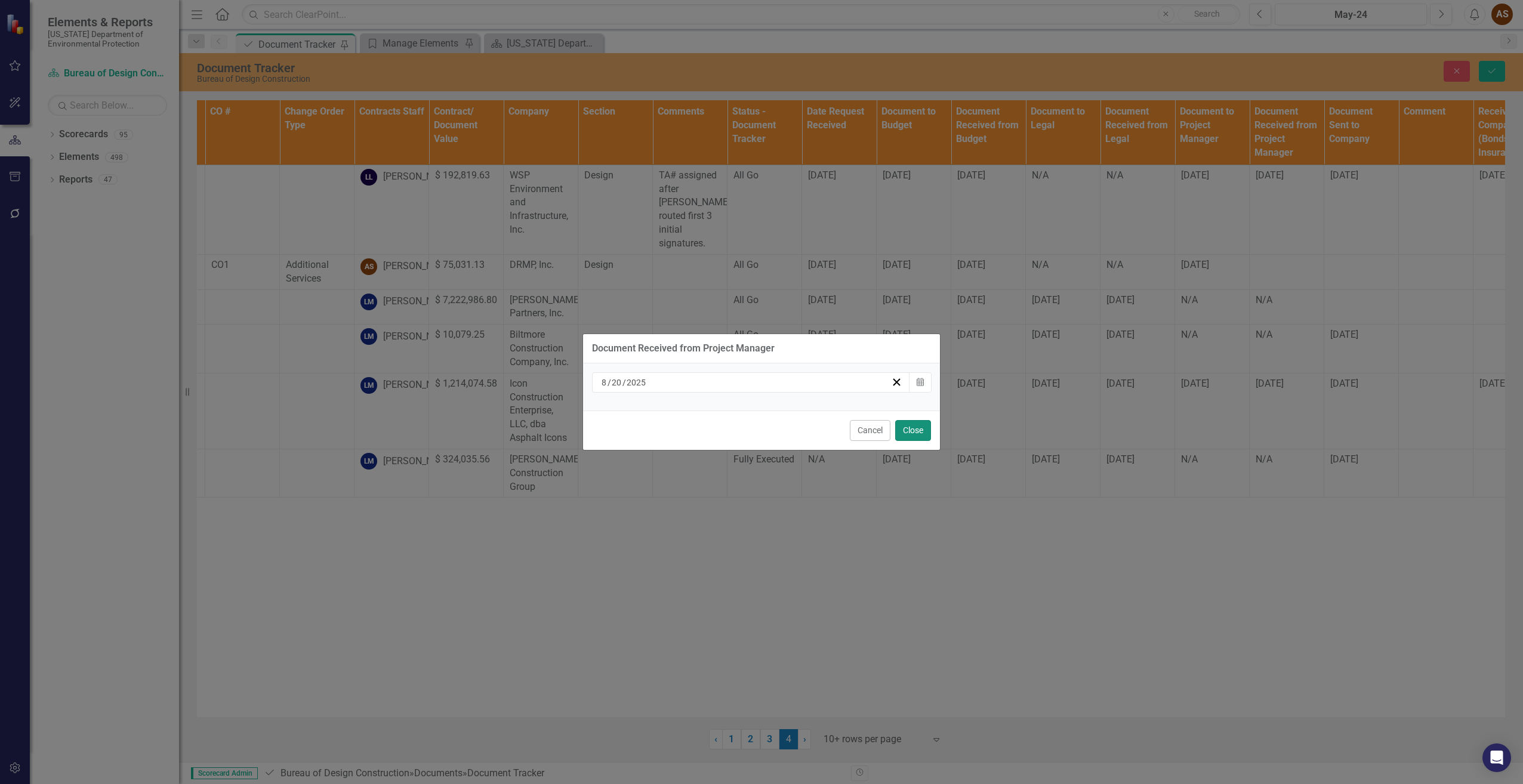
click at [907, 432] on button "Close" at bounding box center [913, 430] width 36 height 21
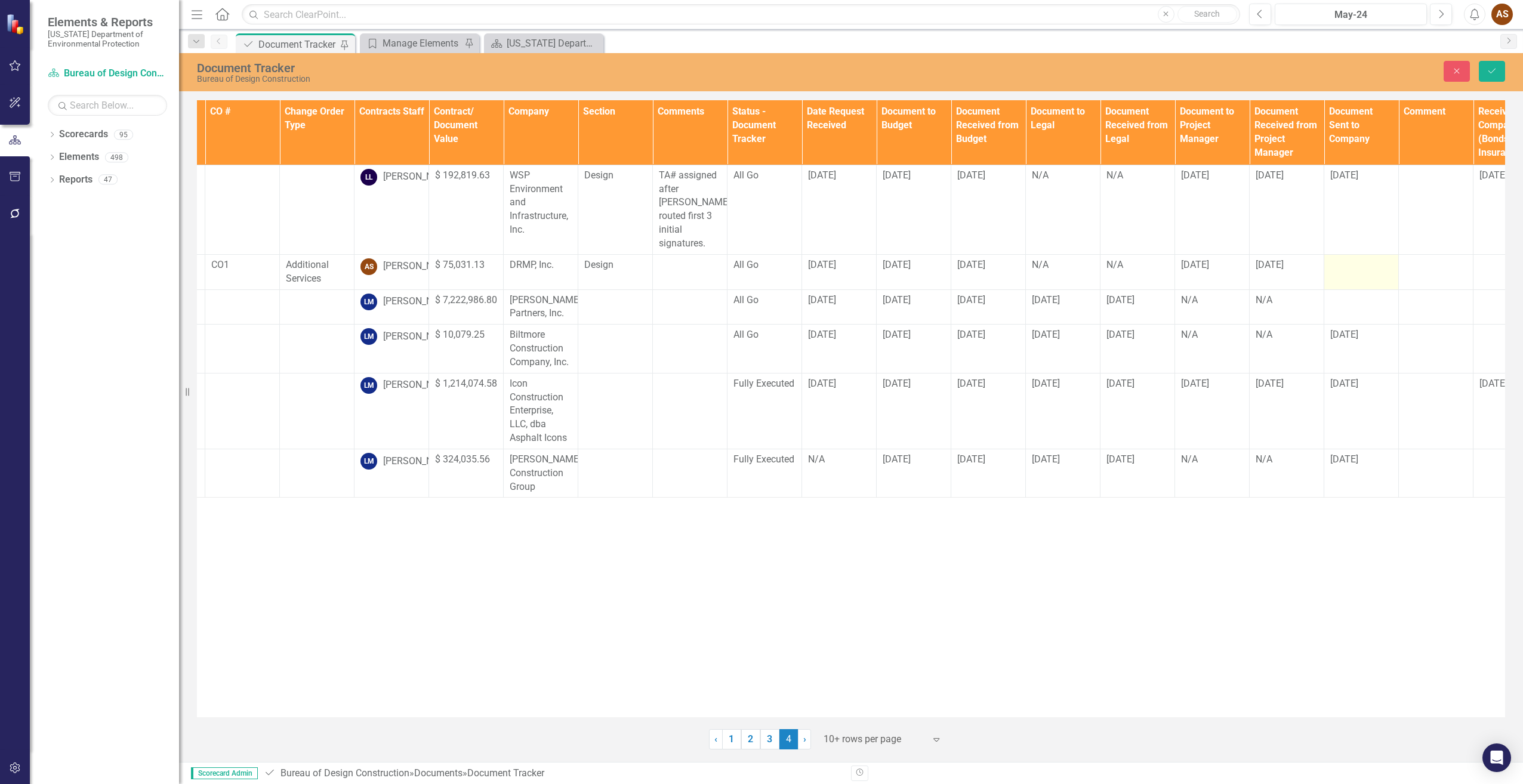
click at [1354, 264] on td at bounding box center [1361, 271] width 75 height 35
click at [1352, 258] on input "text" at bounding box center [1361, 269] width 62 height 22
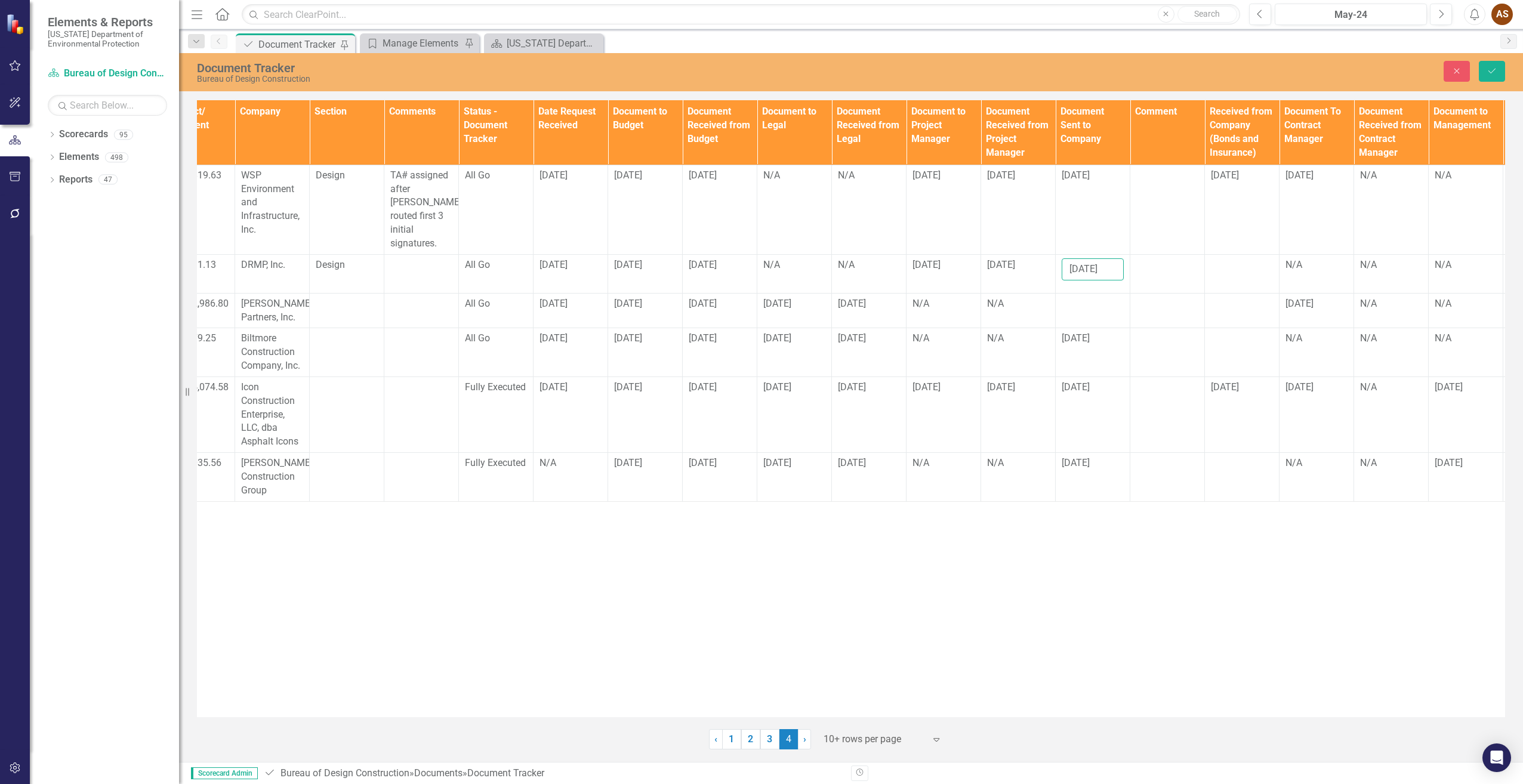
scroll to position [0, 486]
type input "[DATE]"
click at [1228, 266] on td at bounding box center [1240, 273] width 75 height 39
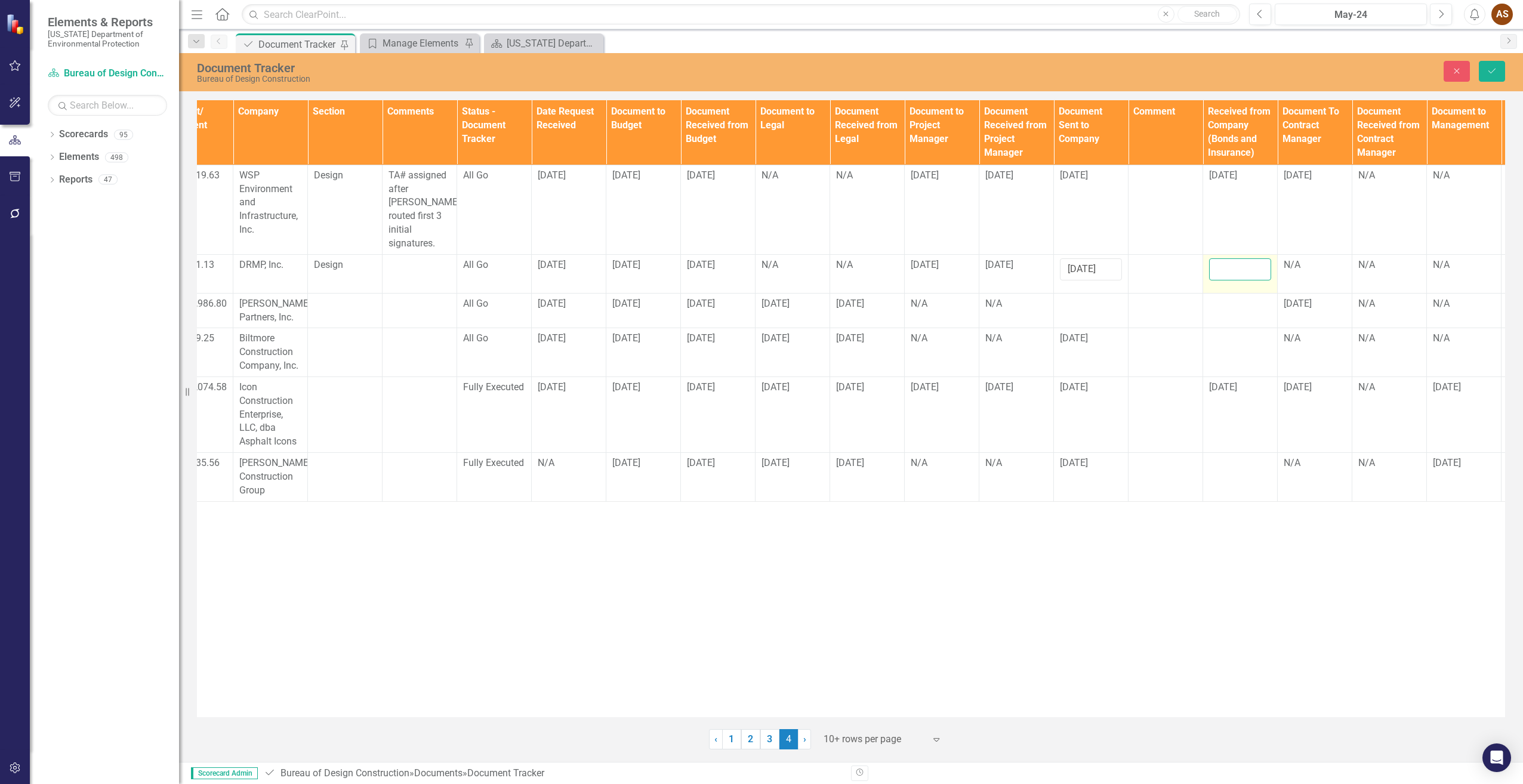
drag, startPoint x: 1228, startPoint y: 266, endPoint x: 1221, endPoint y: 260, distance: 9.2
click at [1221, 260] on input "text" at bounding box center [1240, 269] width 62 height 22
type input "[DATE]"
click at [1290, 258] on div "N/A" at bounding box center [1315, 265] width 62 height 14
click at [1290, 258] on div "N/A" at bounding box center [1315, 265] width 62 height 14
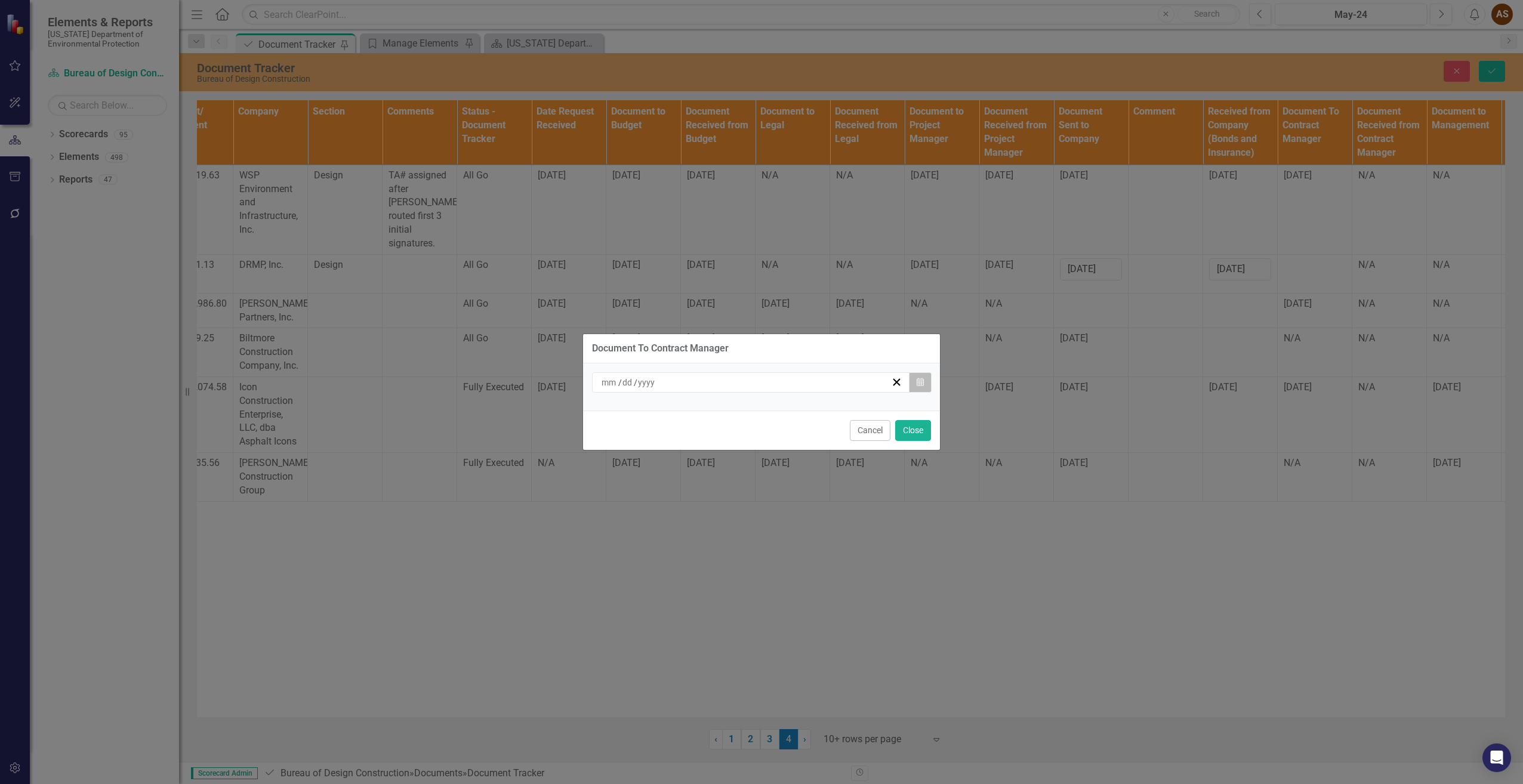
click at [917, 385] on icon "Calendar" at bounding box center [920, 382] width 7 height 8
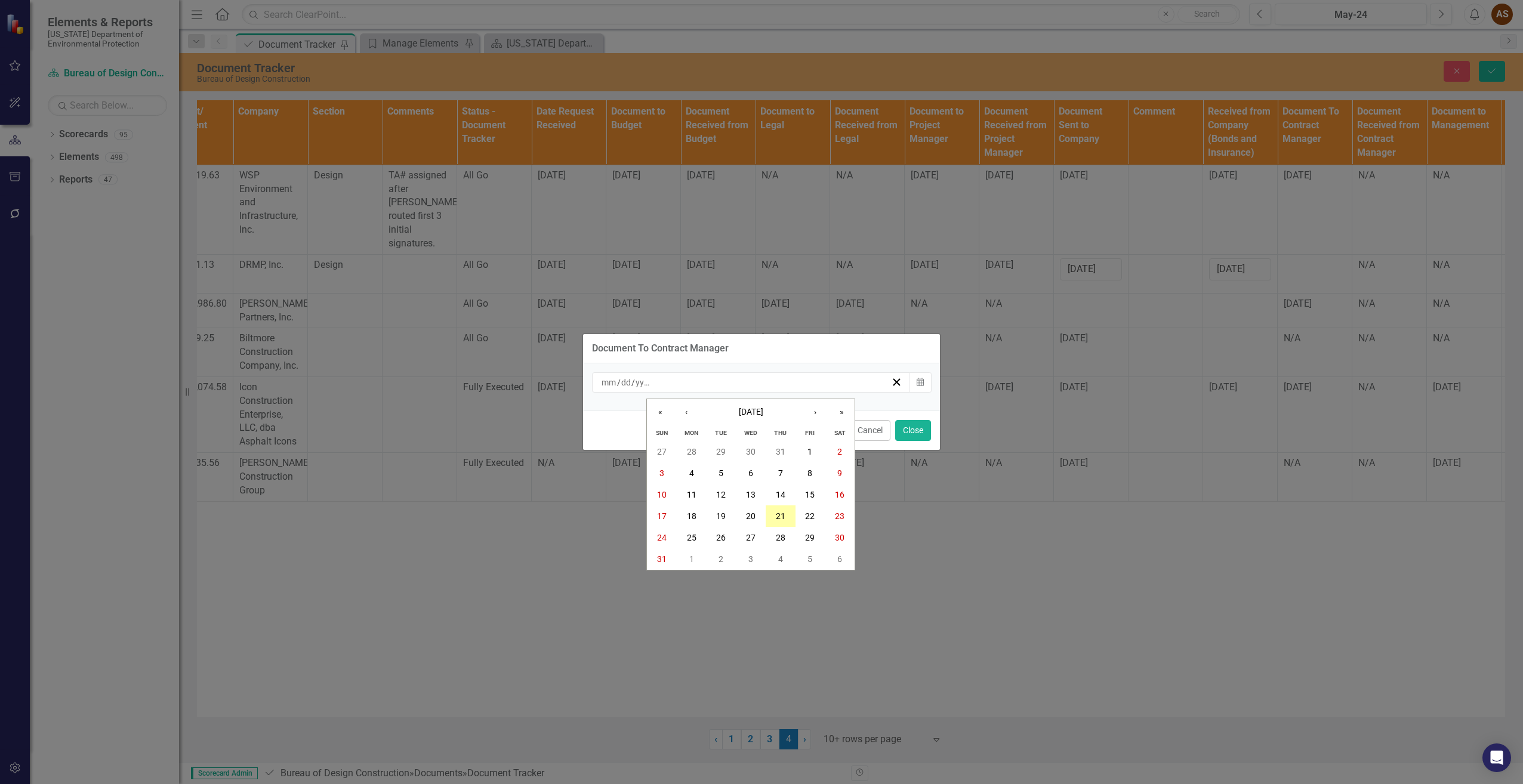
click at [780, 515] on abbr "21" at bounding box center [780, 516] width 10 height 10
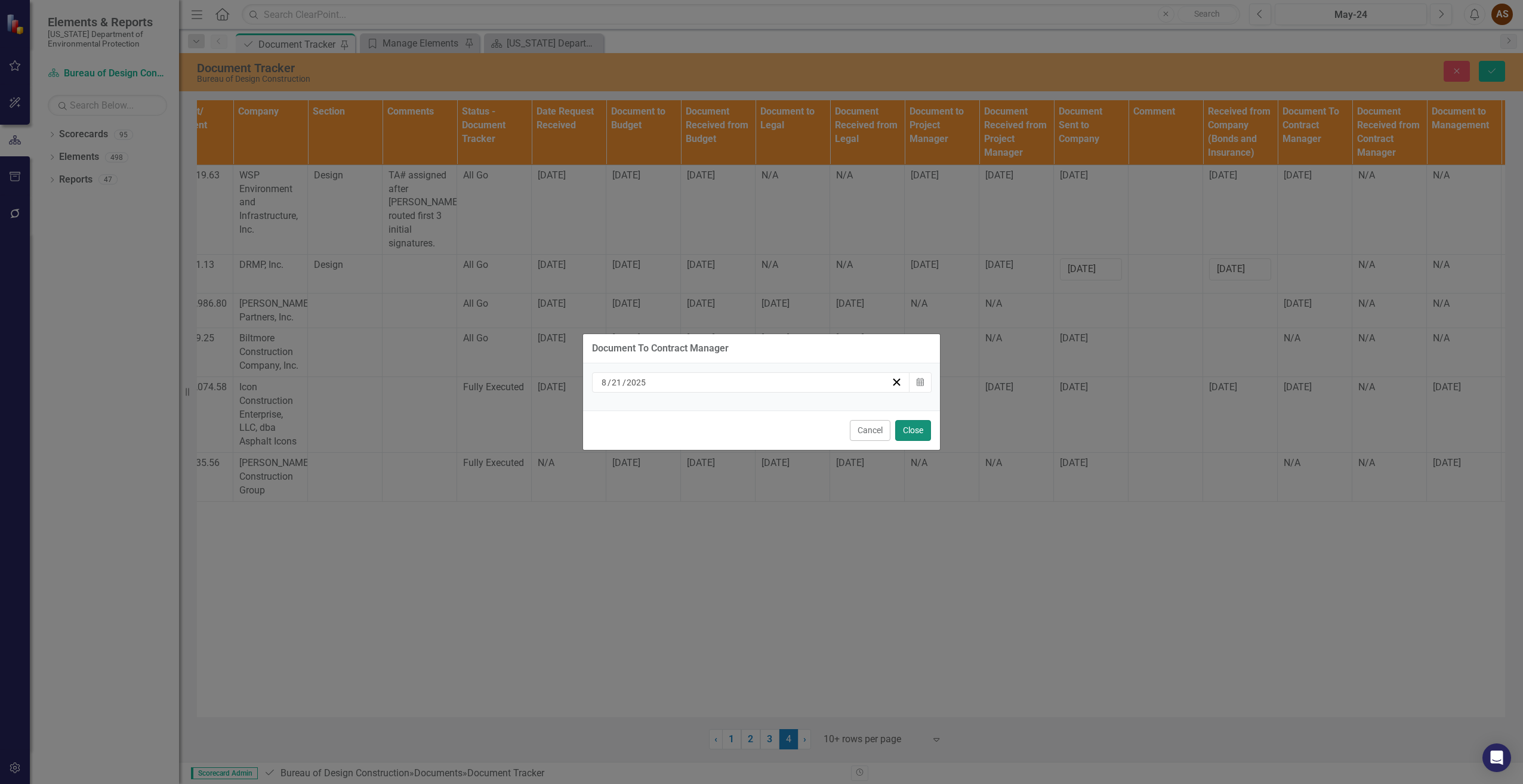
click at [914, 433] on button "Close" at bounding box center [913, 430] width 36 height 21
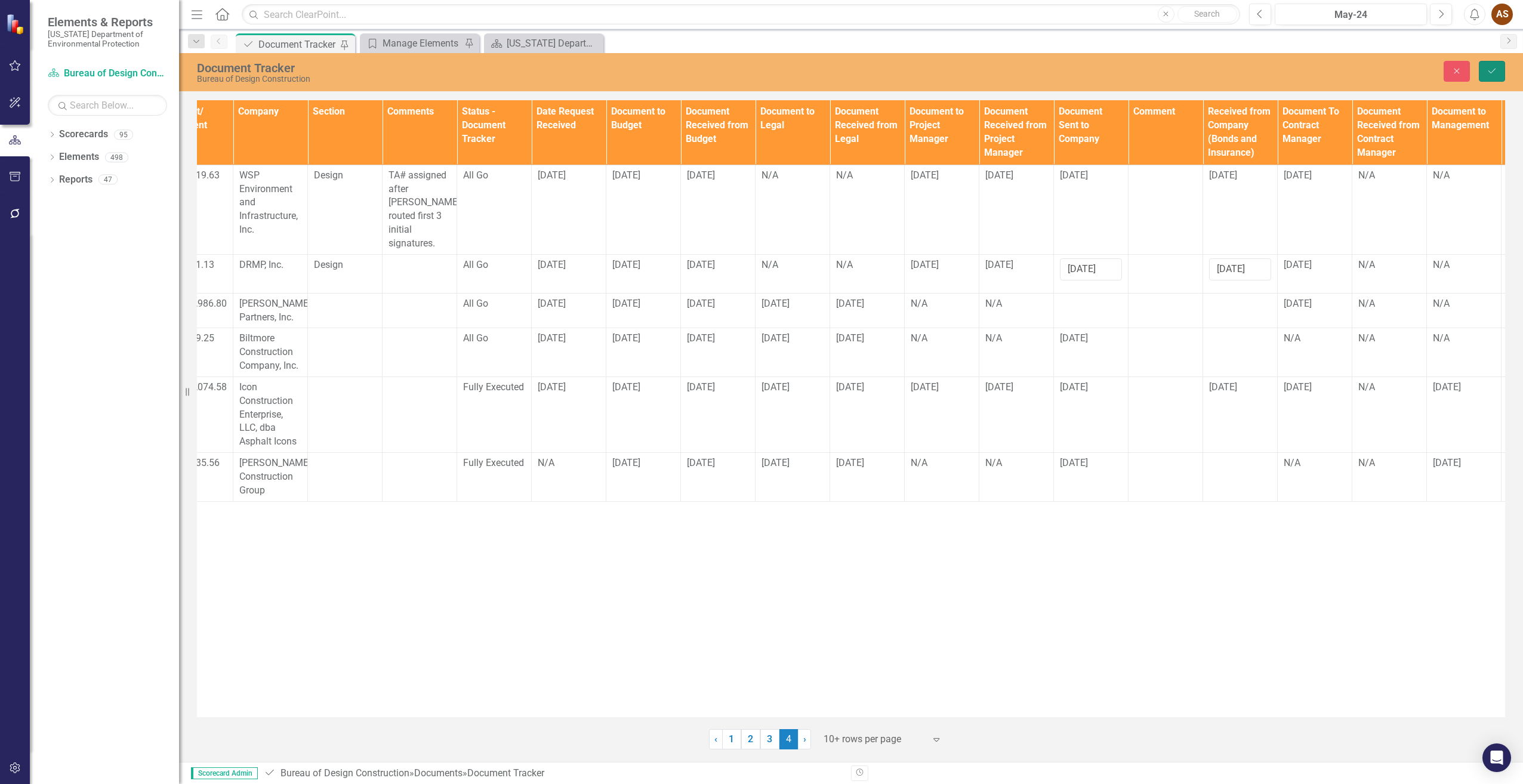
click at [1489, 71] on icon "Save" at bounding box center [1492, 71] width 11 height 8
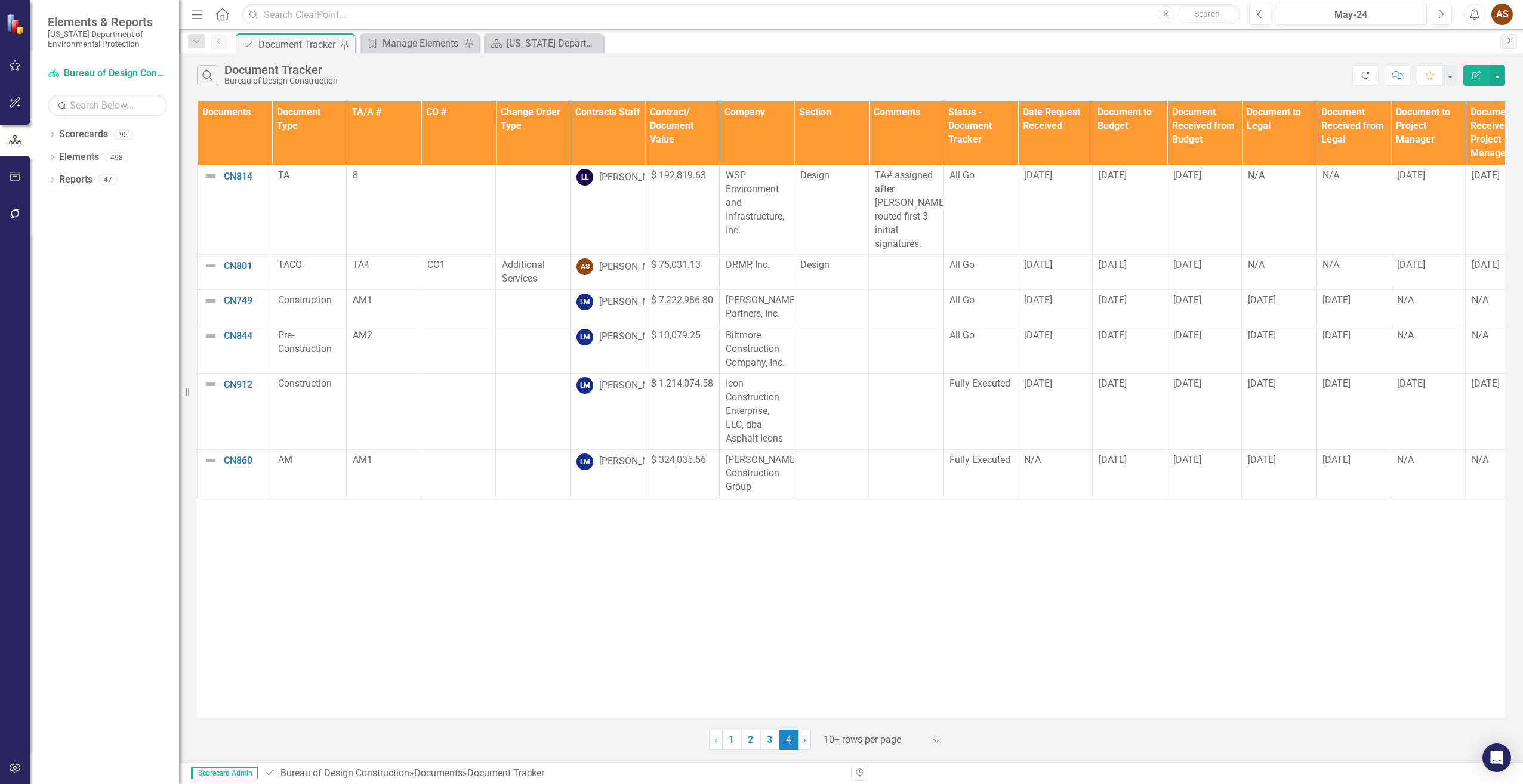
click at [767, 739] on link "3" at bounding box center [770, 739] width 19 height 21
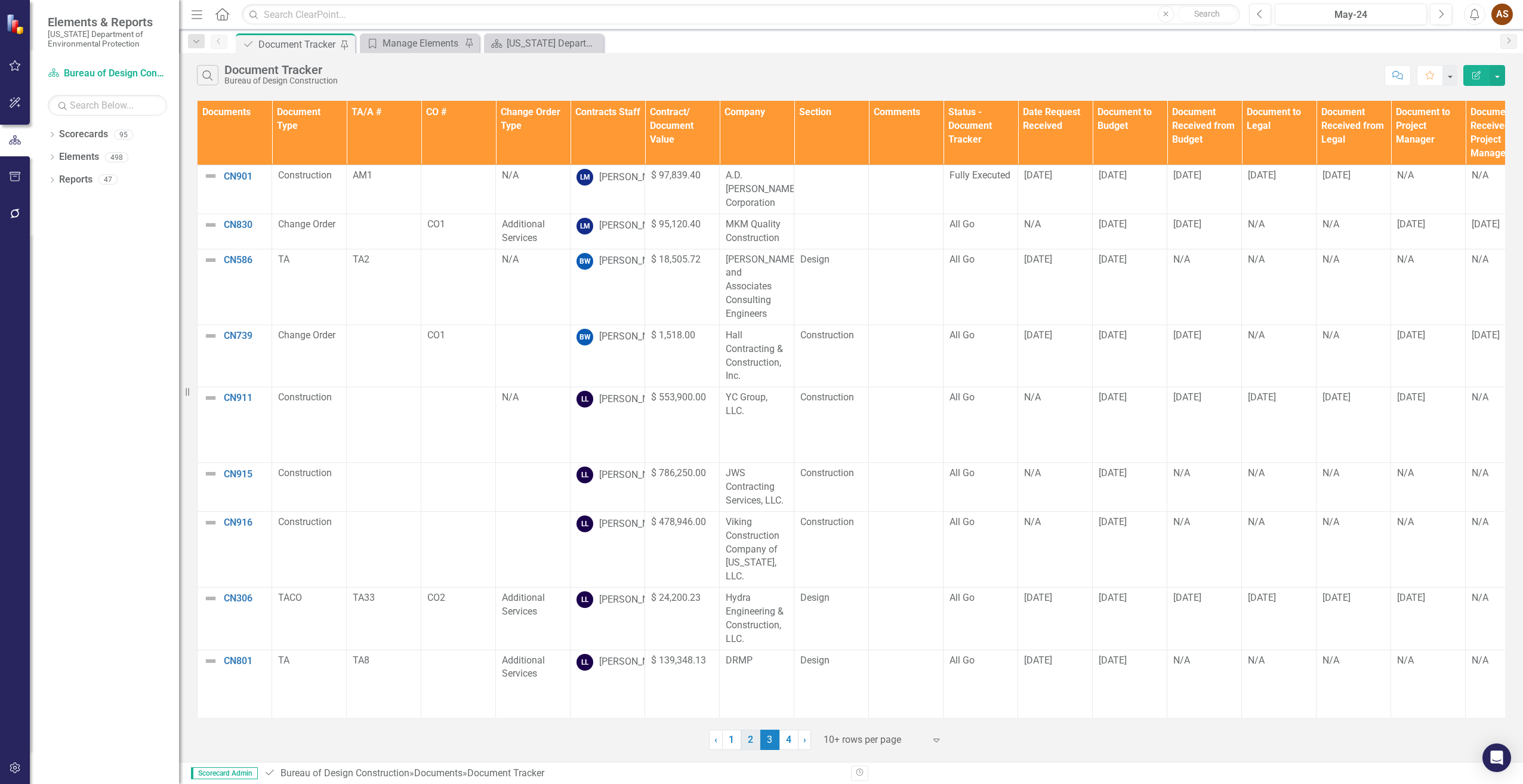
click at [756, 738] on link "2" at bounding box center [751, 739] width 19 height 21
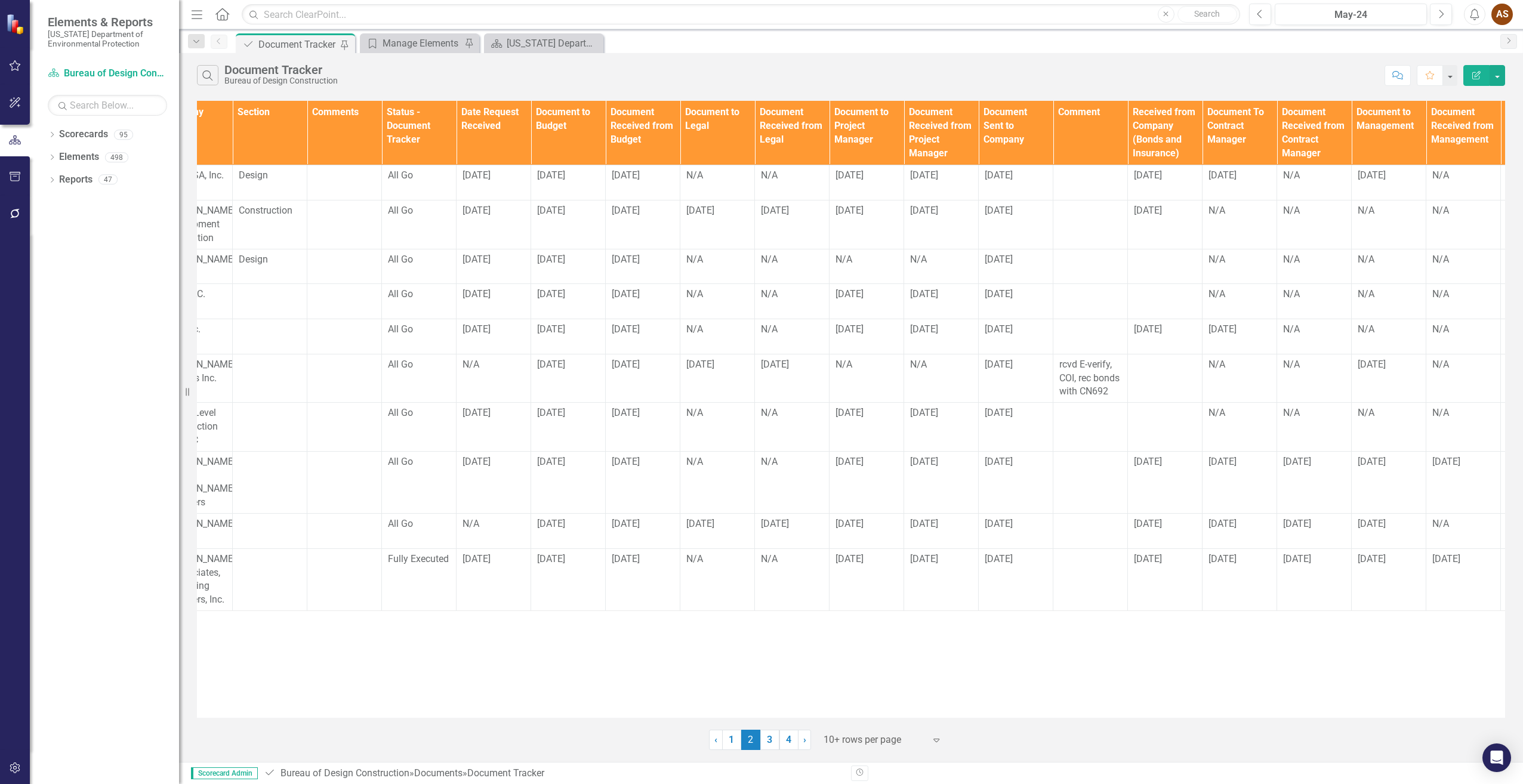
scroll to position [0, 565]
